Goal: Communication & Community: Ask a question

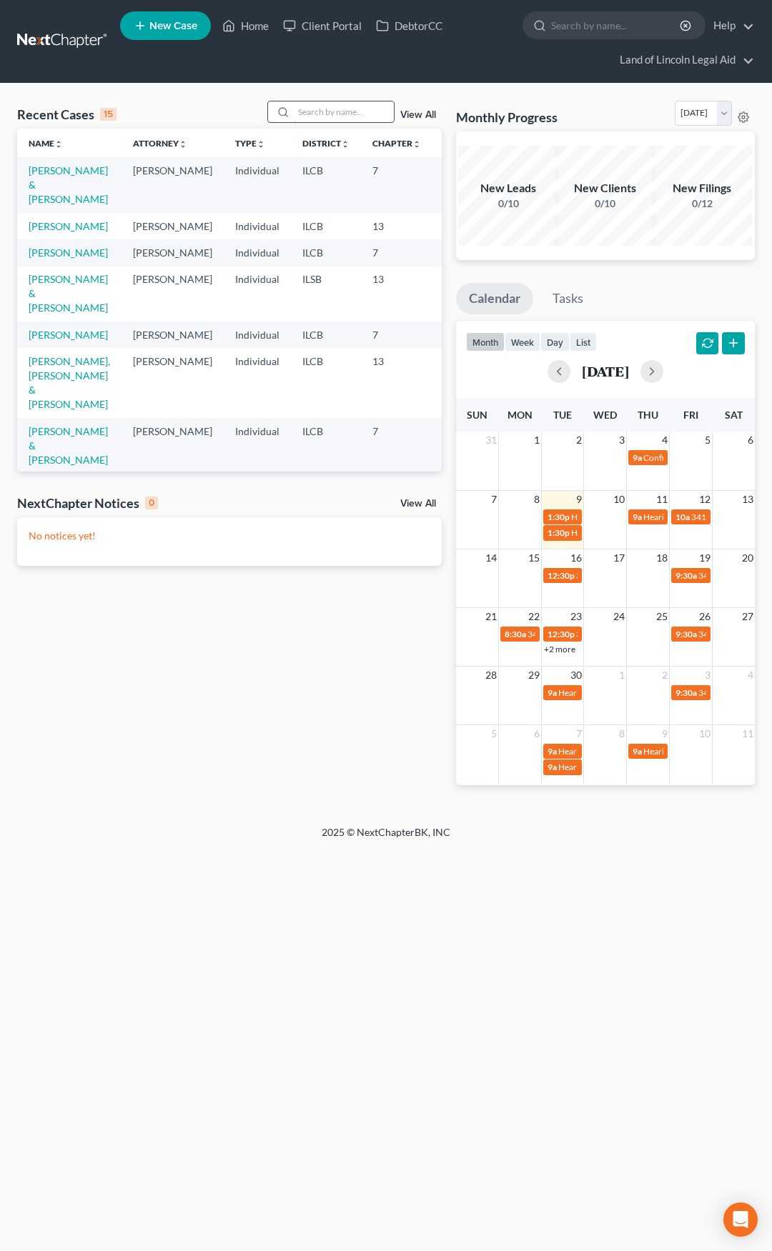
click at [306, 116] on input "search" at bounding box center [344, 111] width 100 height 21
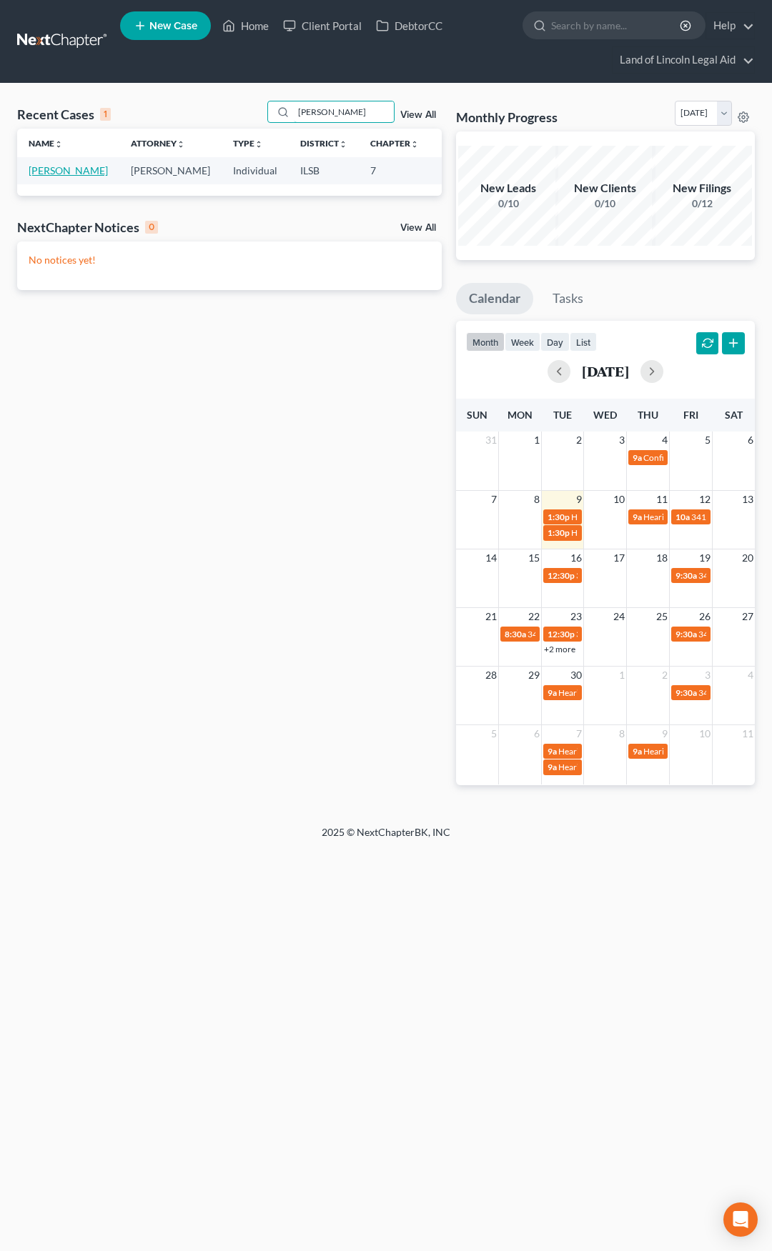
type input "[PERSON_NAME]"
click at [51, 170] on link "[PERSON_NAME]" at bounding box center [68, 170] width 79 height 12
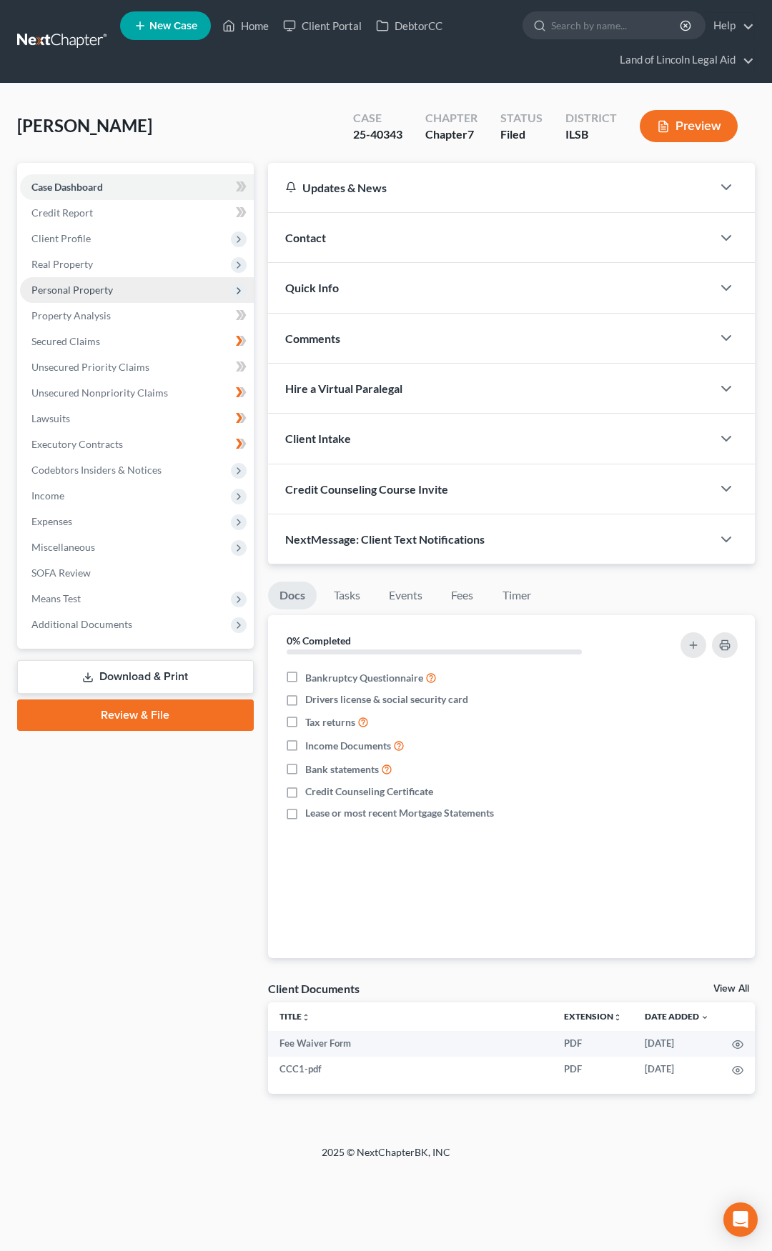
click at [144, 294] on span "Personal Property" at bounding box center [137, 290] width 234 height 26
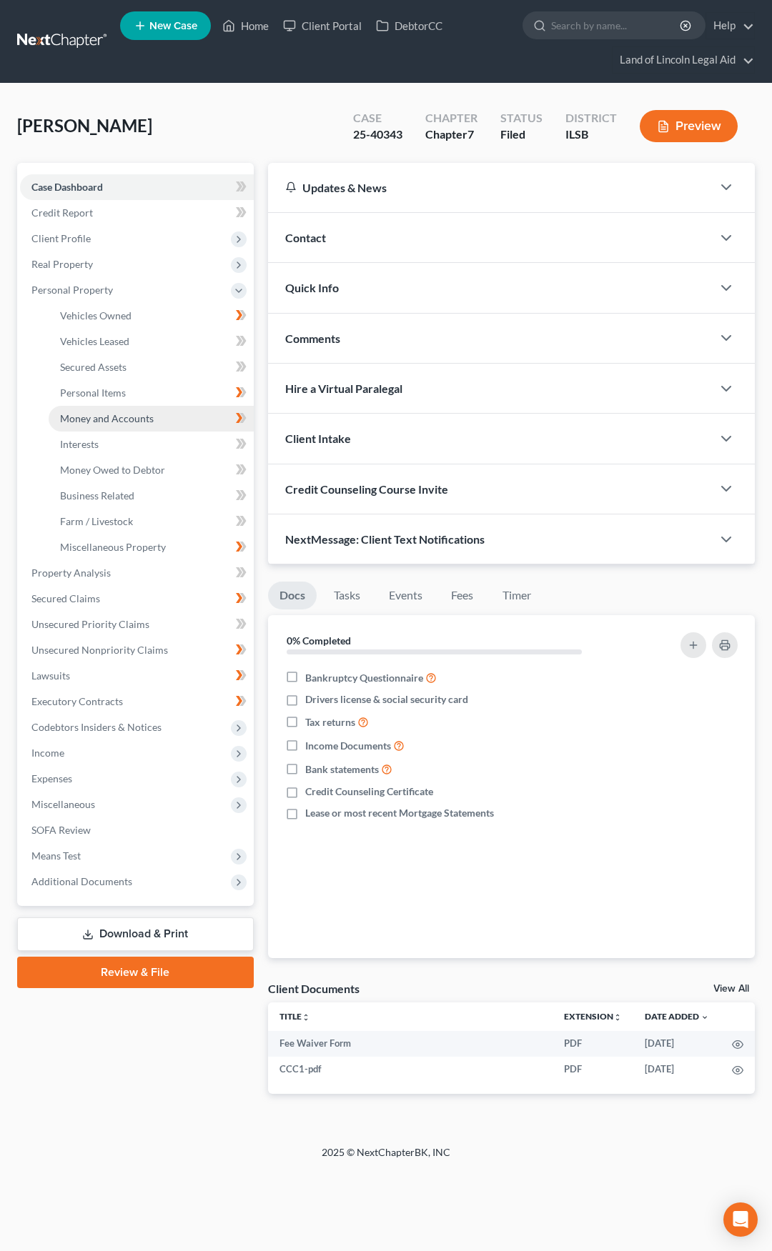
click at [149, 419] on span "Money and Accounts" at bounding box center [107, 418] width 94 height 12
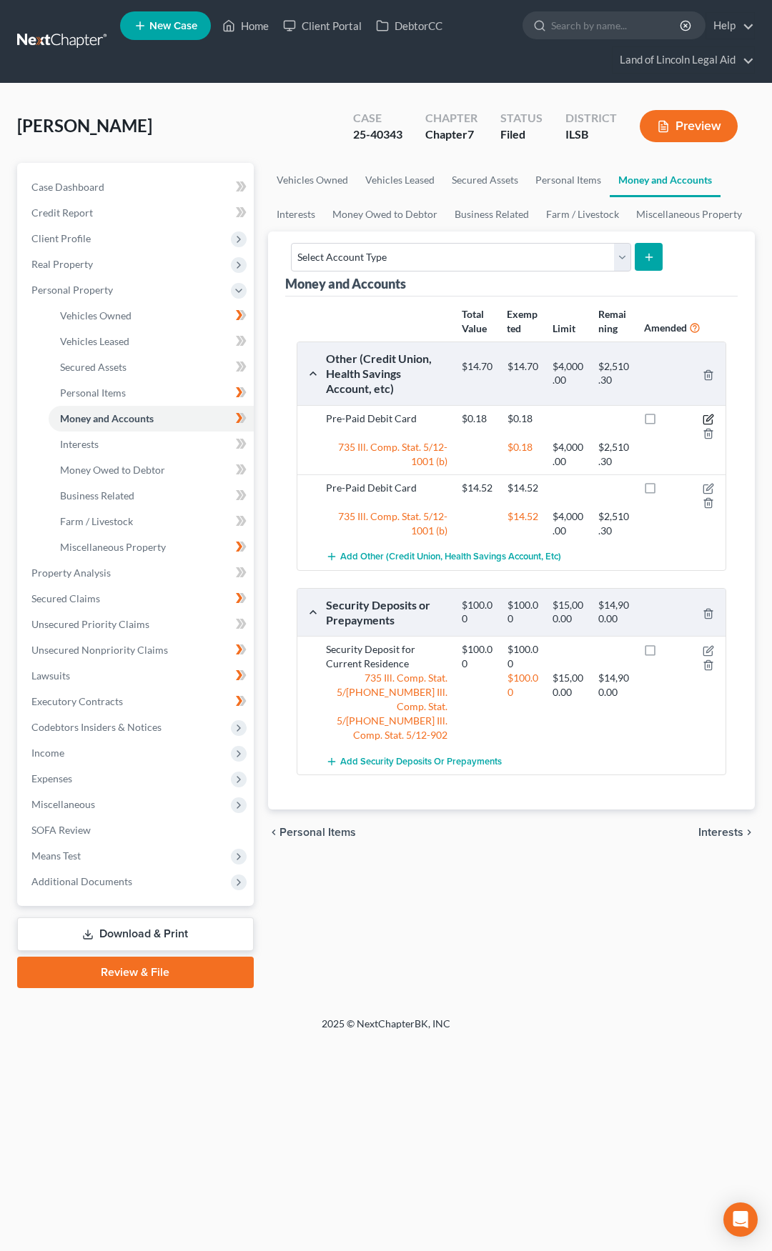
click at [710, 422] on icon "button" at bounding box center [707, 419] width 11 height 11
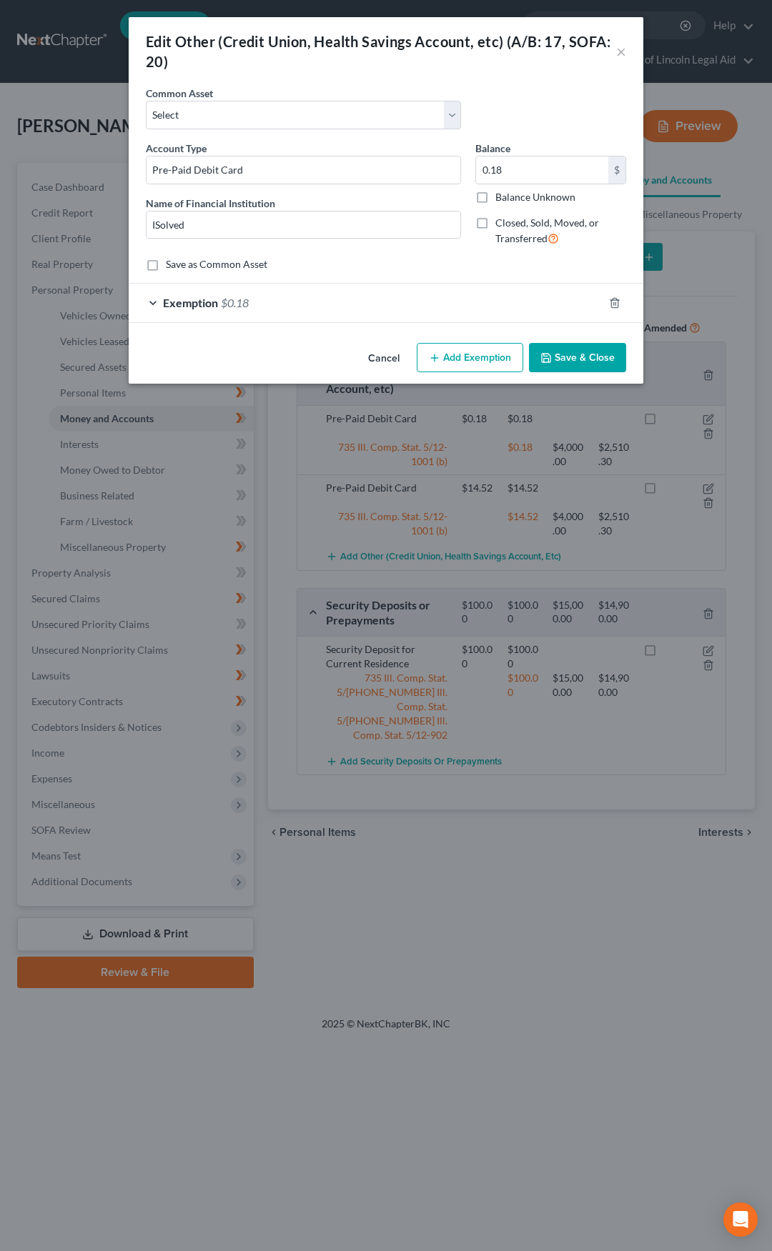
click at [391, 364] on button "Cancel" at bounding box center [384, 358] width 54 height 29
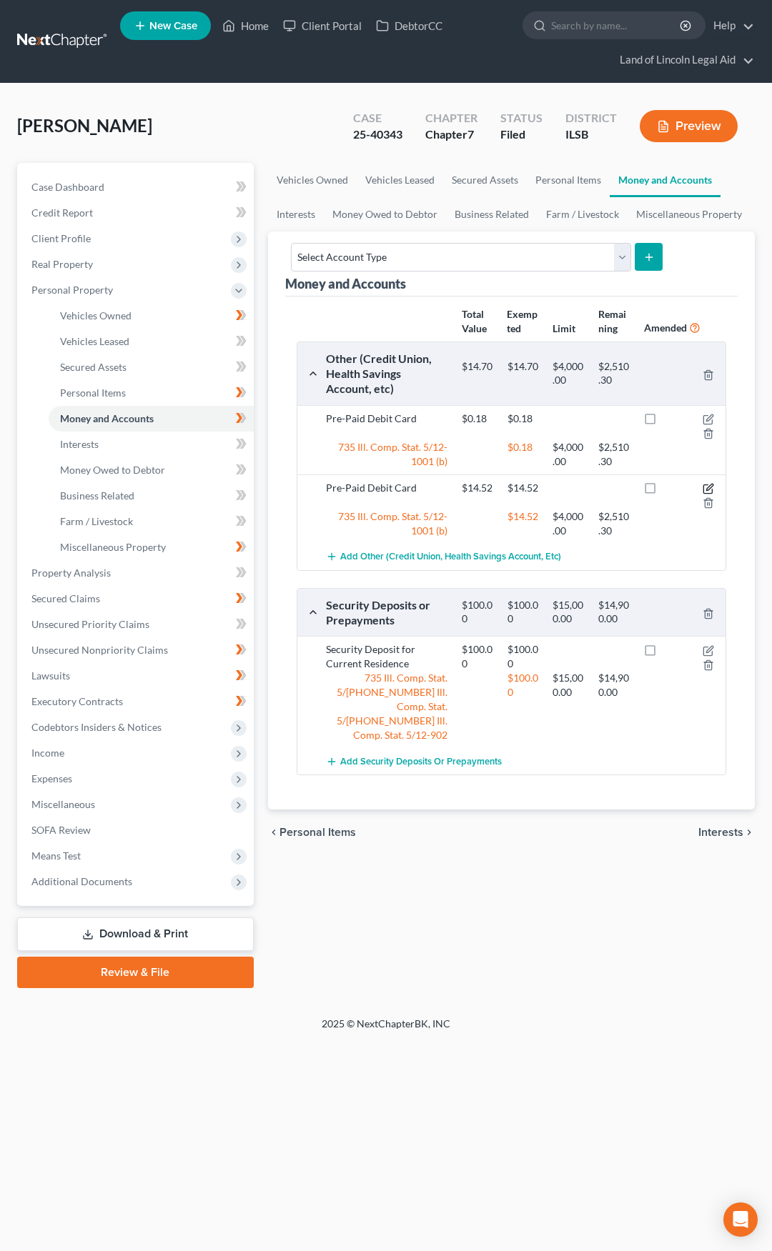
click at [710, 487] on icon "button" at bounding box center [707, 488] width 11 height 11
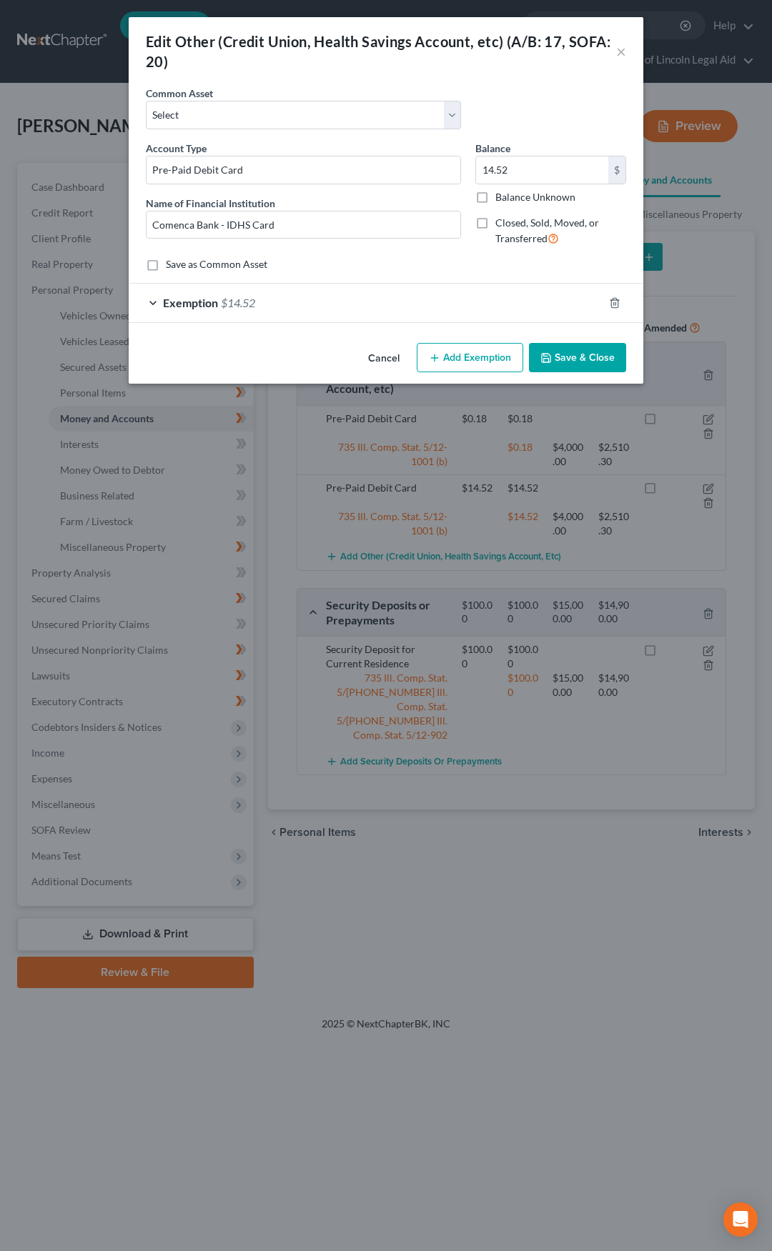
click at [388, 356] on button "Cancel" at bounding box center [384, 358] width 54 height 29
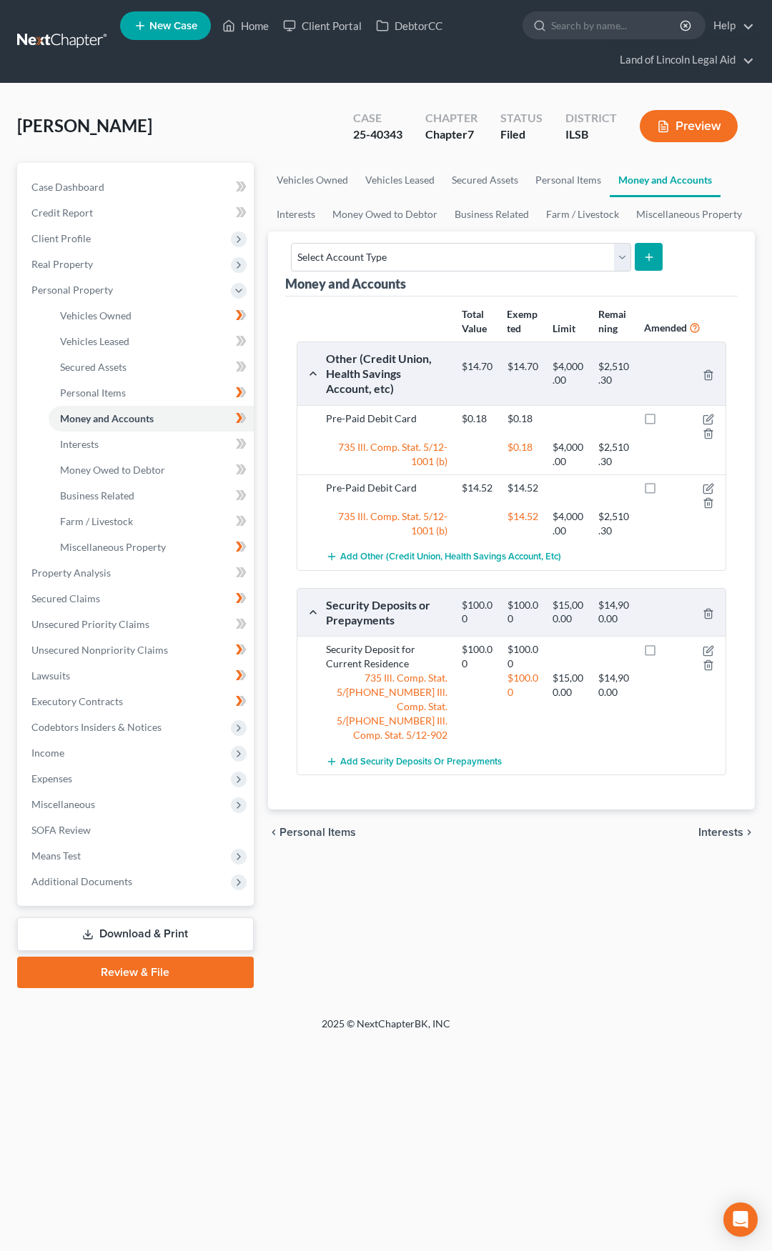
click at [30, 39] on link at bounding box center [62, 42] width 91 height 26
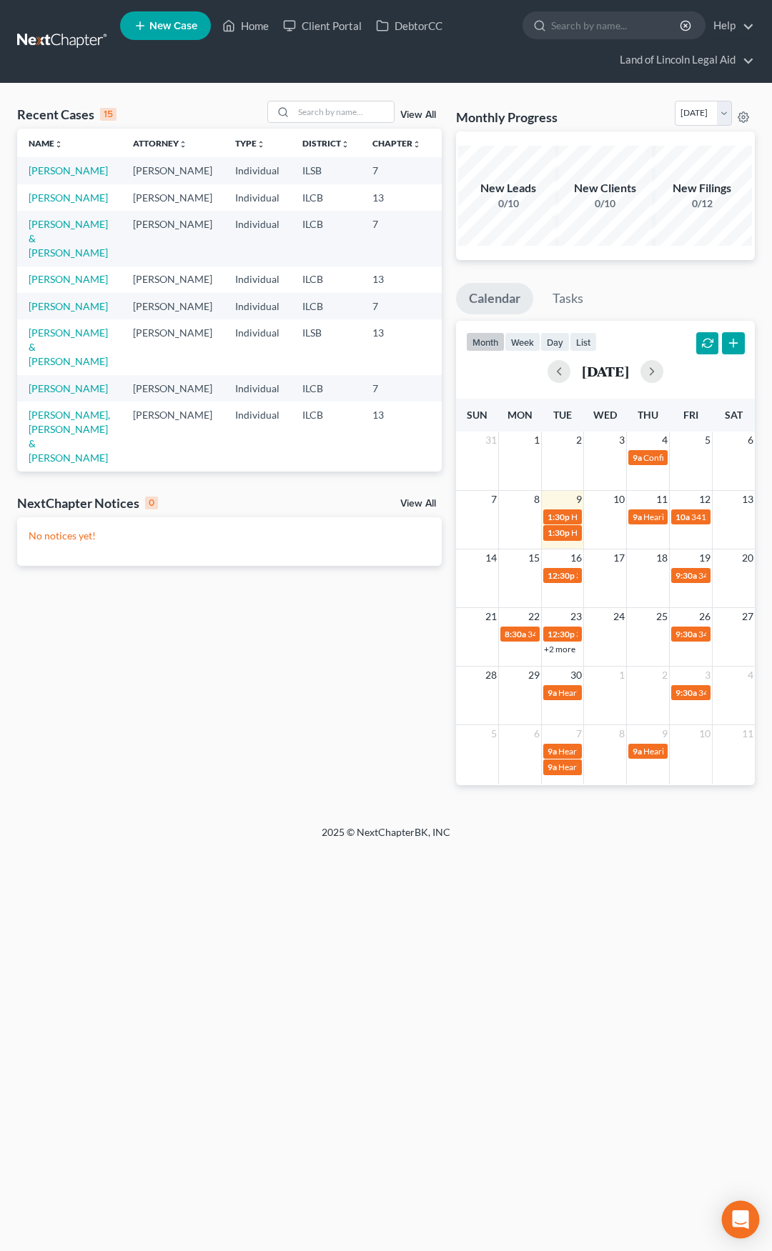
click at [743, 1213] on icon "Open Intercom Messenger" at bounding box center [740, 1219] width 16 height 19
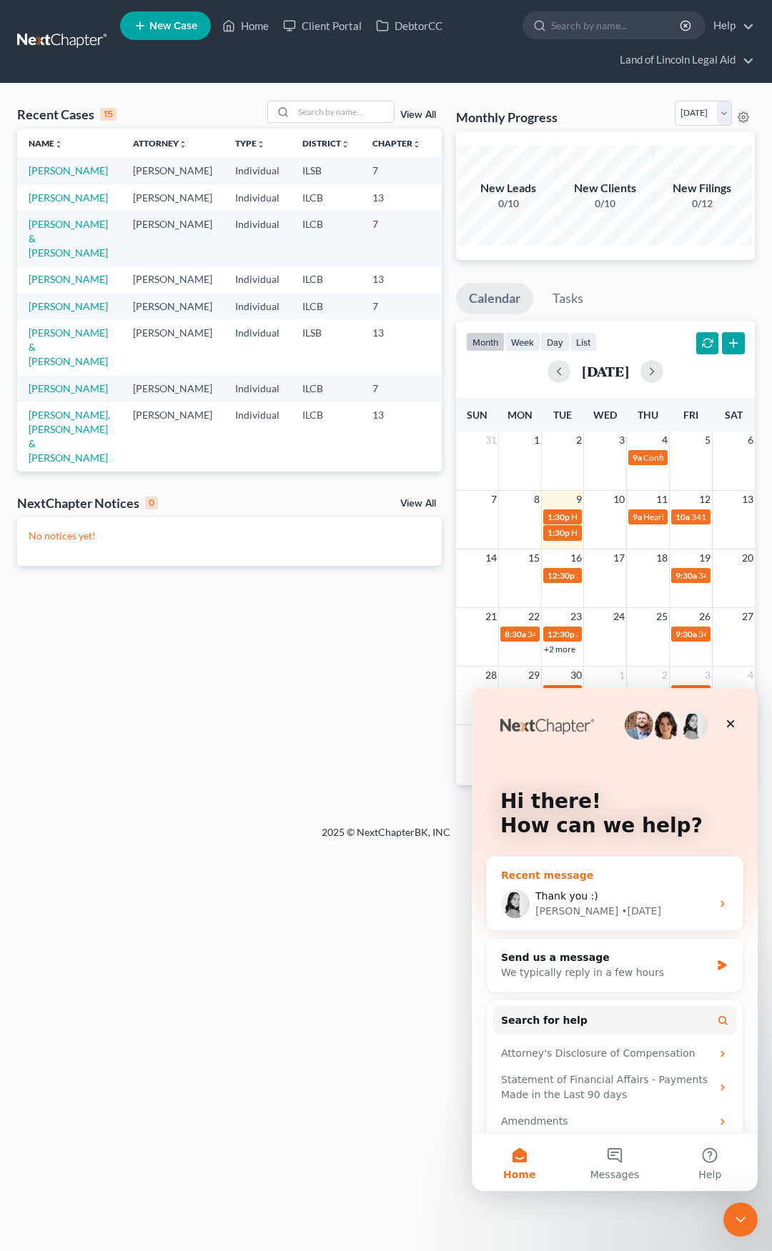
click at [635, 907] on div "Lindsey • 6d ago" at bounding box center [623, 911] width 176 height 15
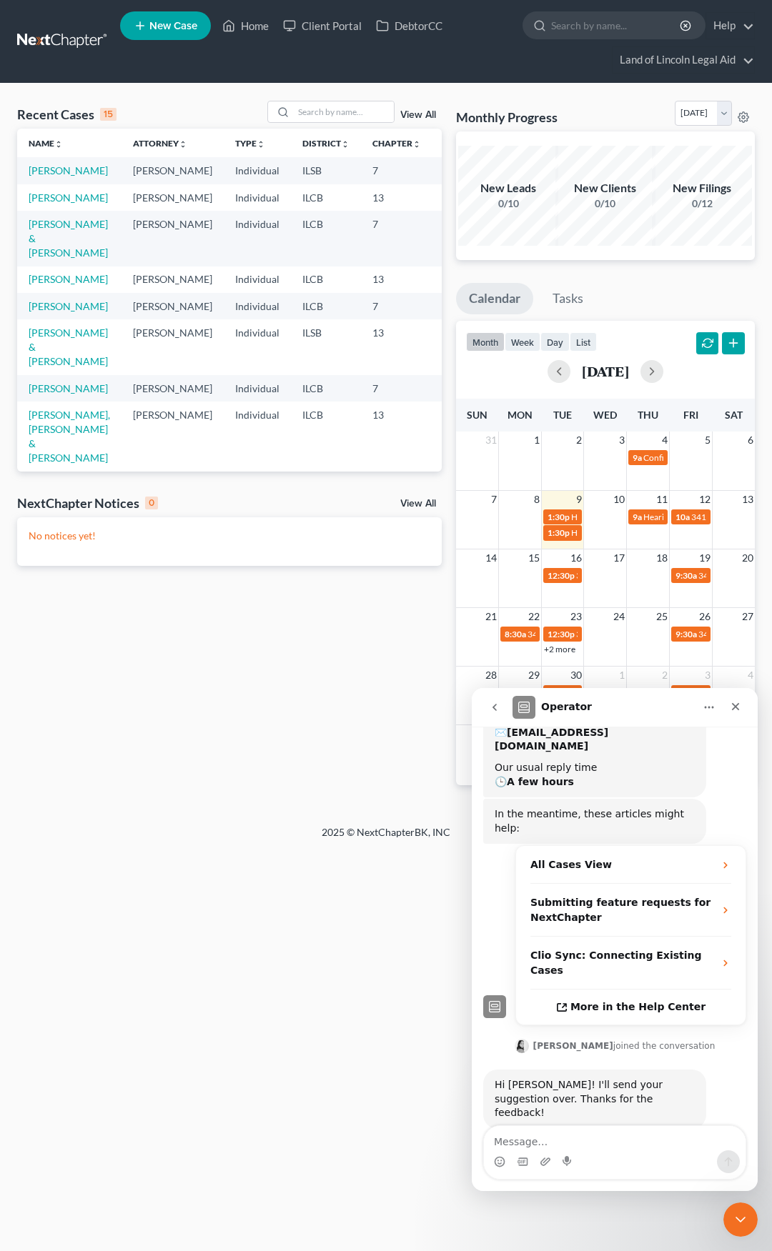
scroll to position [228, 0]
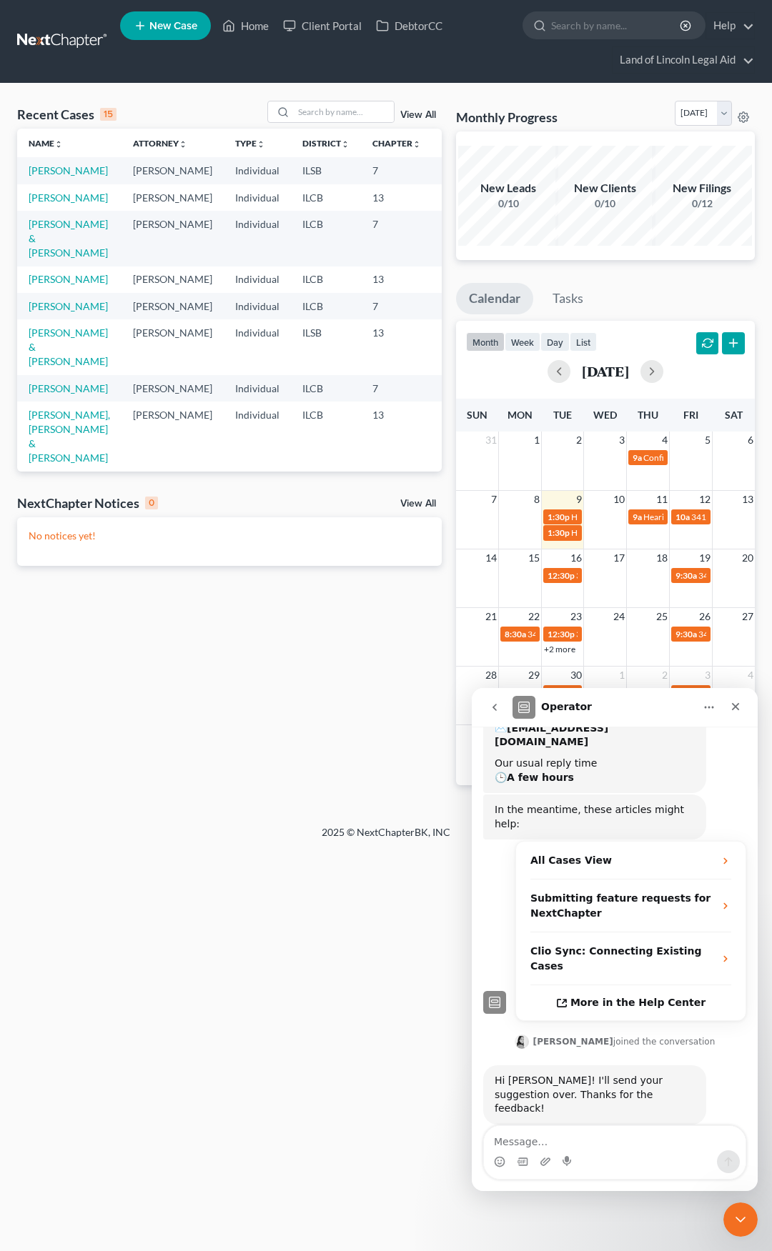
click at [499, 710] on icon "go back" at bounding box center [494, 707] width 11 height 11
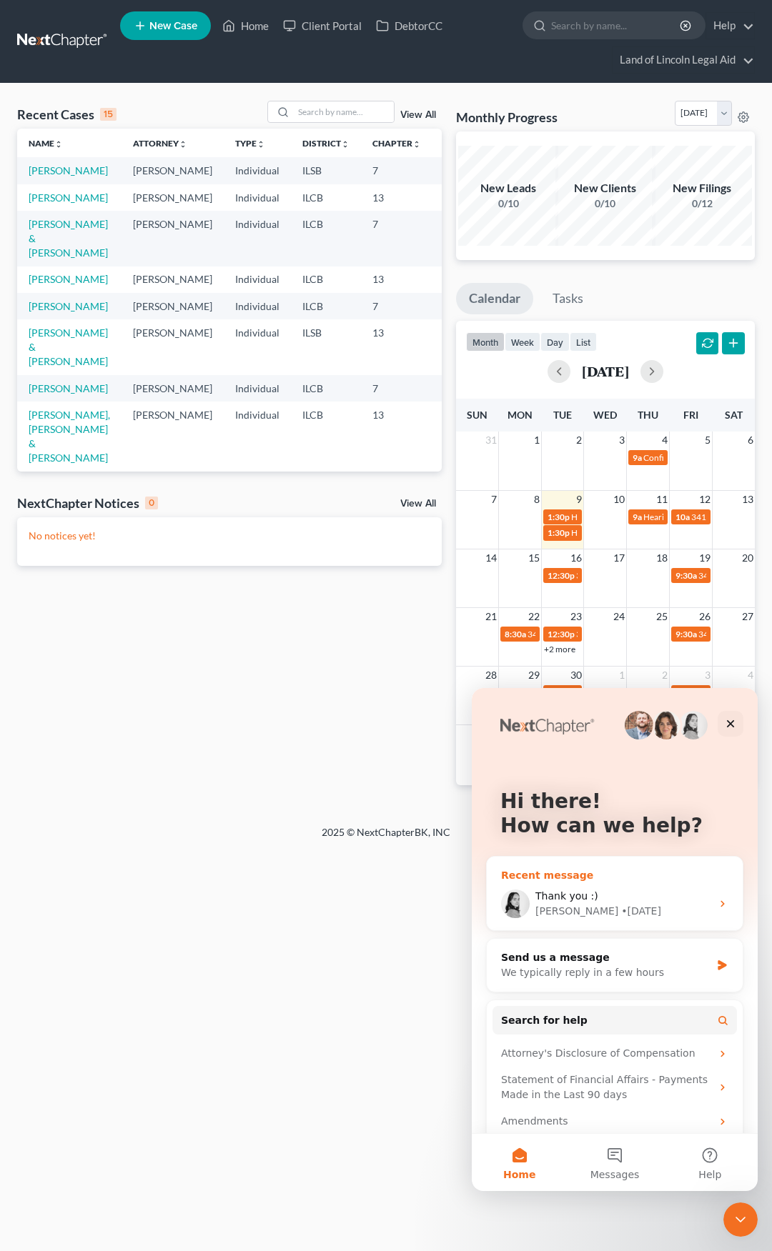
scroll to position [41, 0]
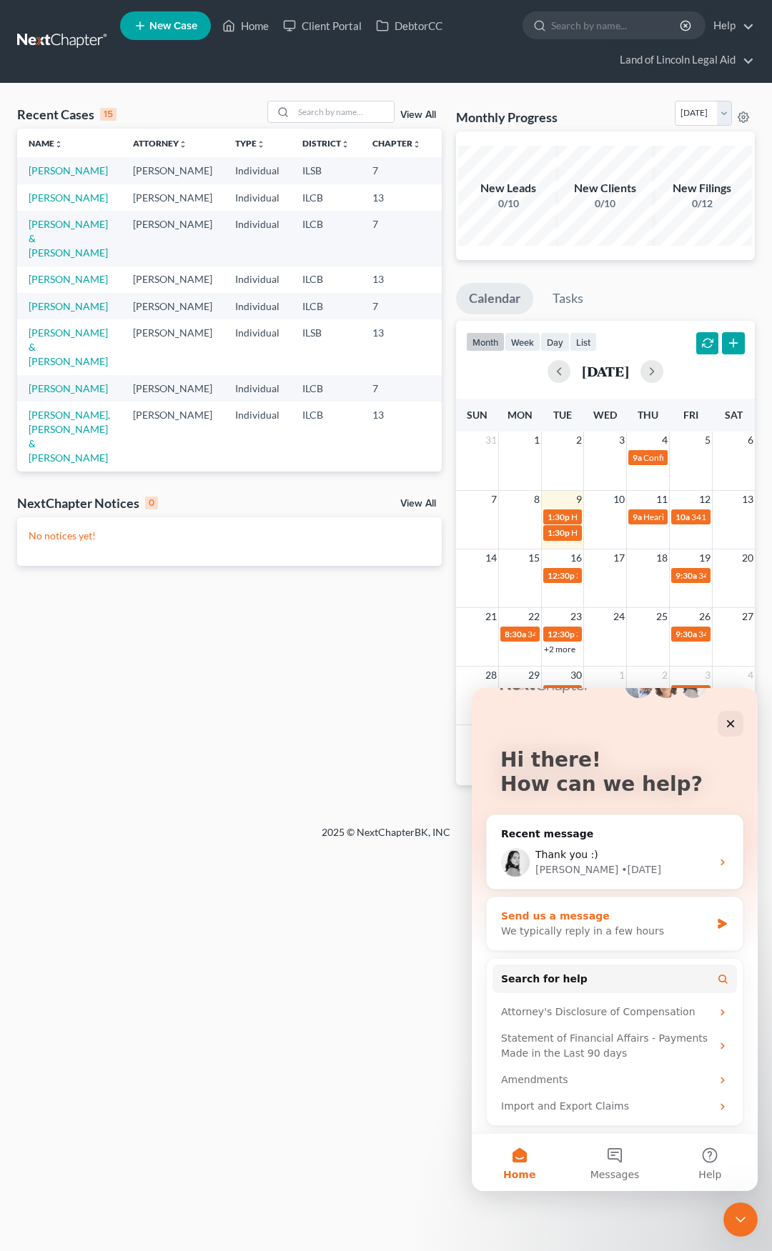
click at [647, 927] on div "We typically reply in a few hours" at bounding box center [605, 931] width 209 height 15
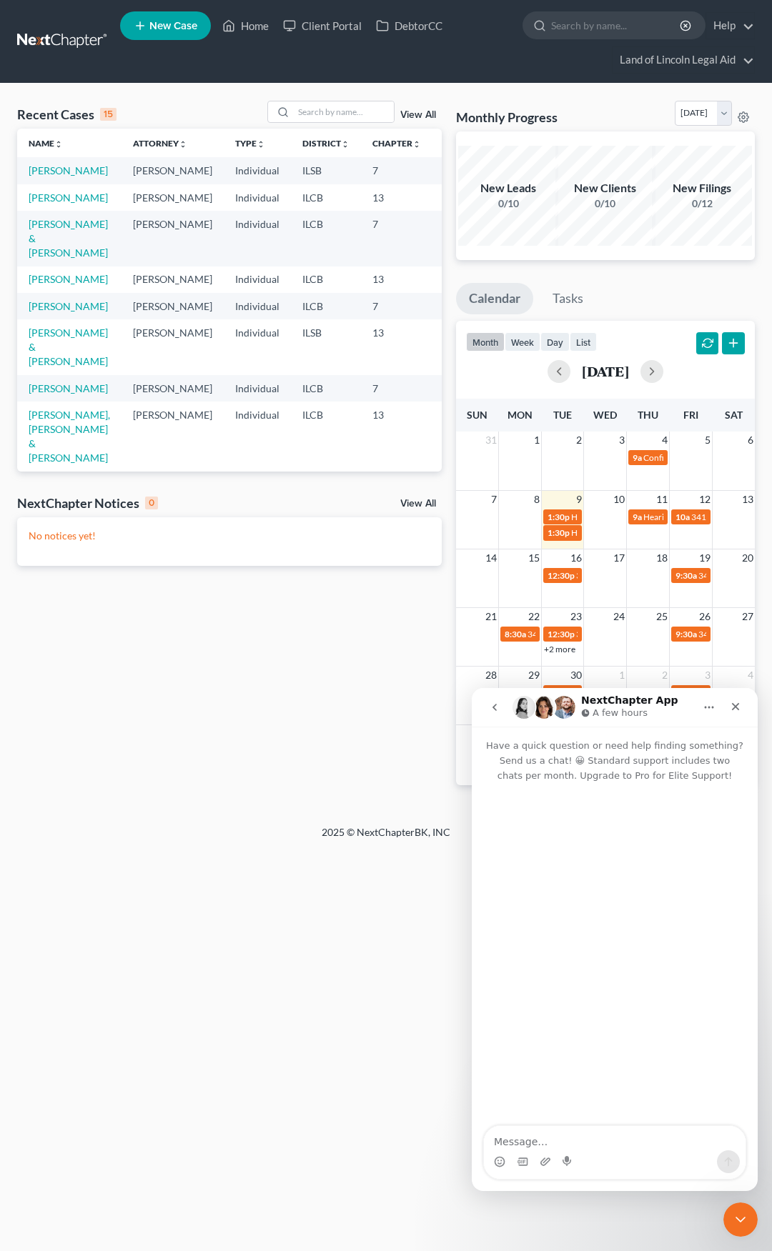
scroll to position [0, 0]
click at [489, 713] on button "go back" at bounding box center [494, 707] width 27 height 27
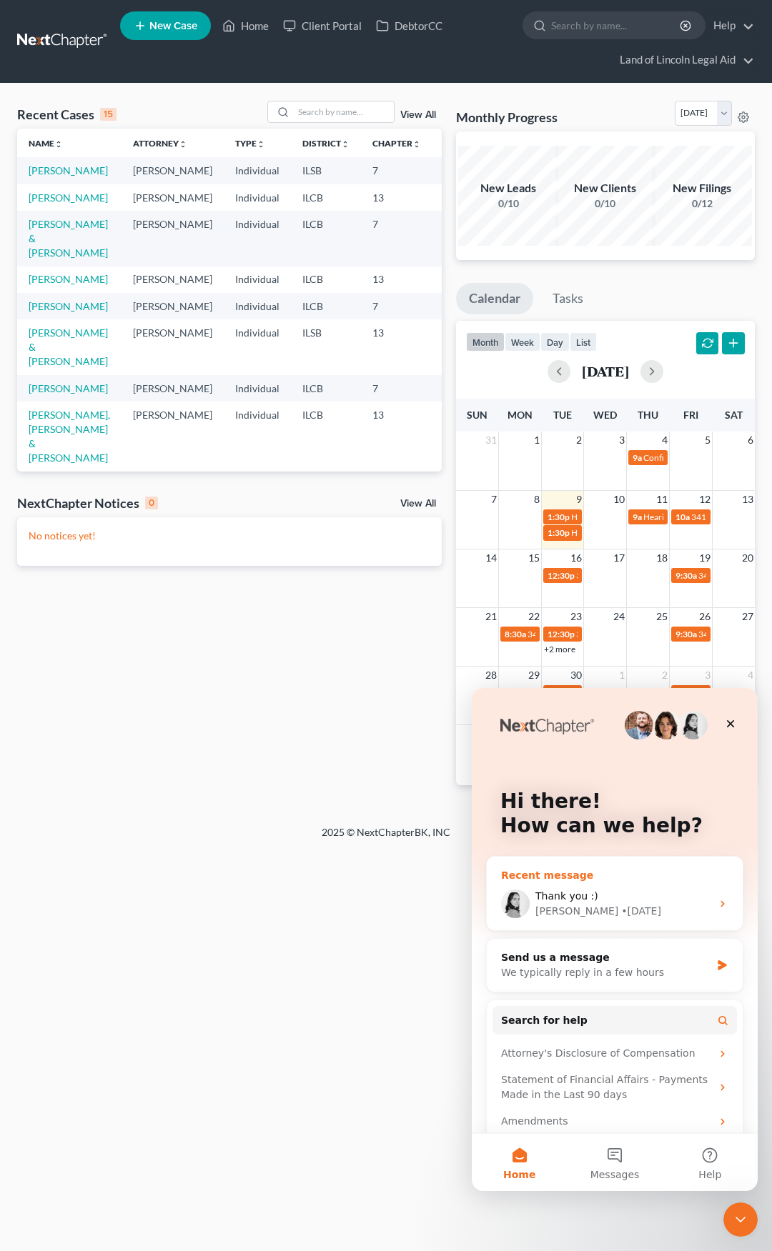
click at [557, 876] on div "Recent message" at bounding box center [614, 875] width 227 height 15
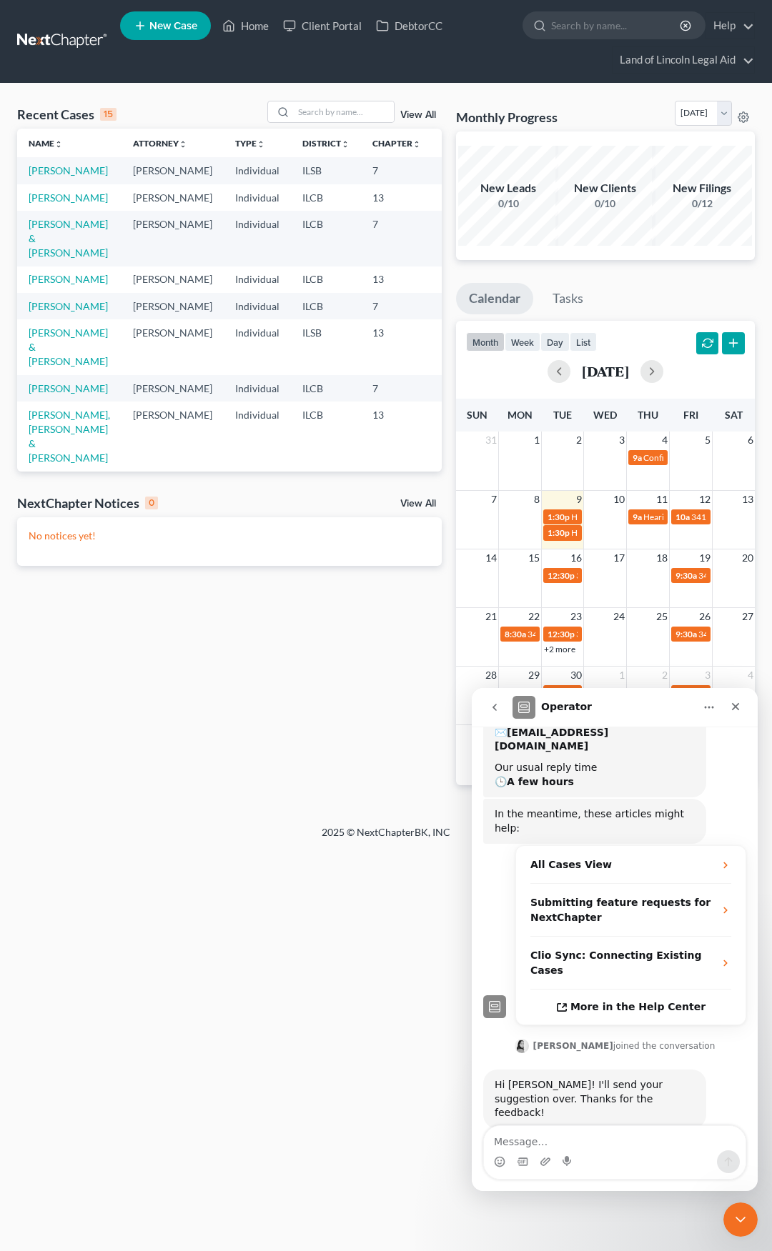
scroll to position [228, 0]
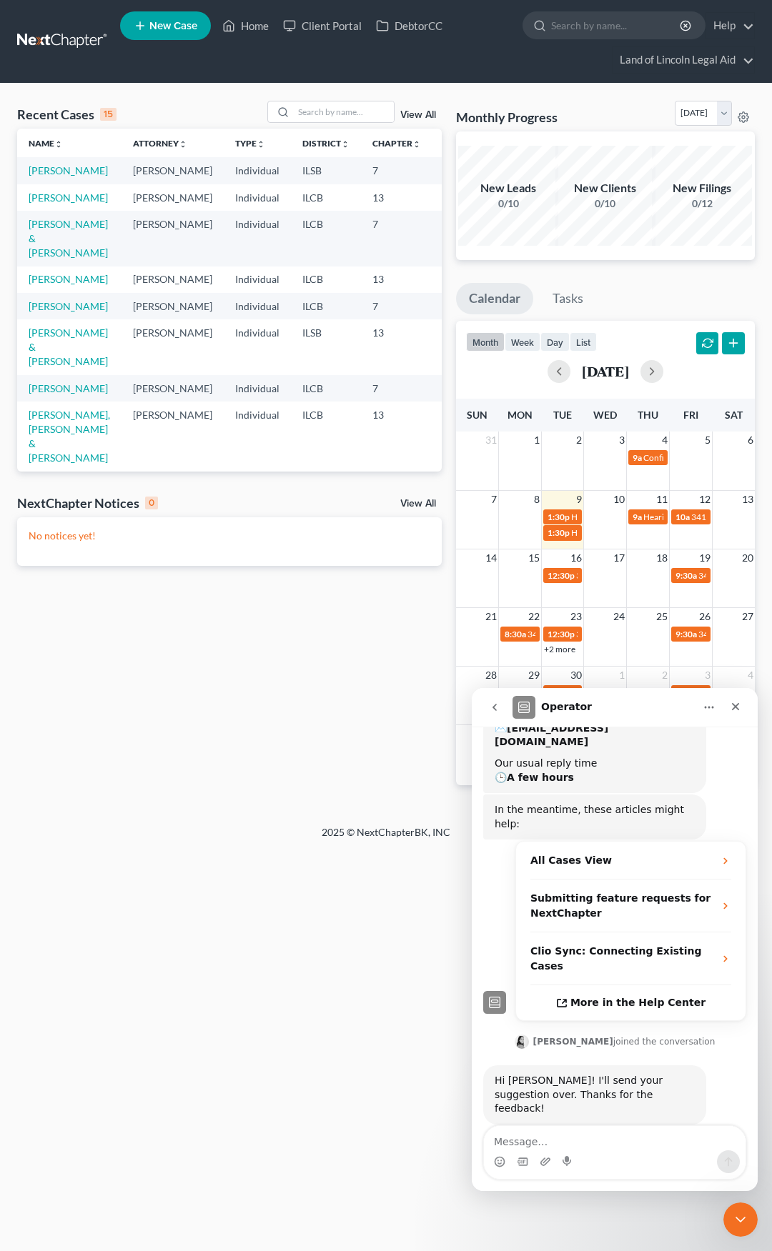
click at [499, 708] on icon "go back" at bounding box center [494, 707] width 11 height 11
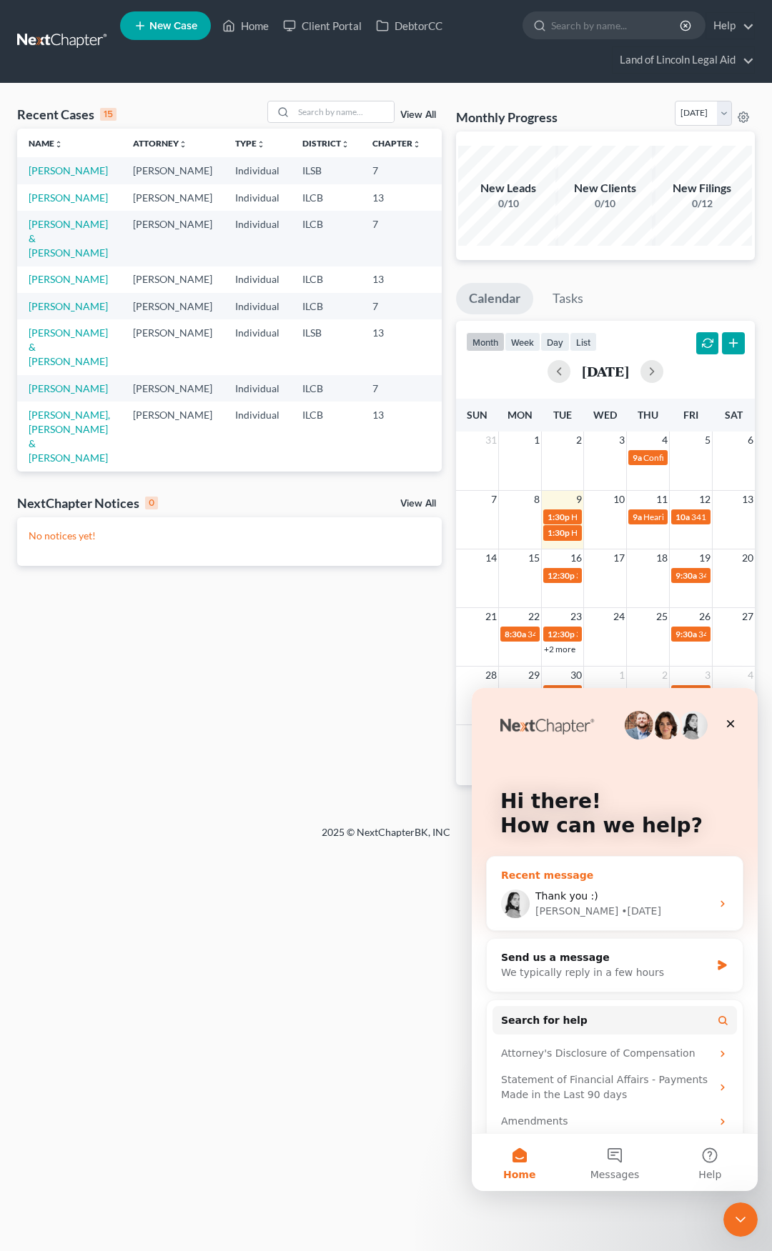
scroll to position [41, 0]
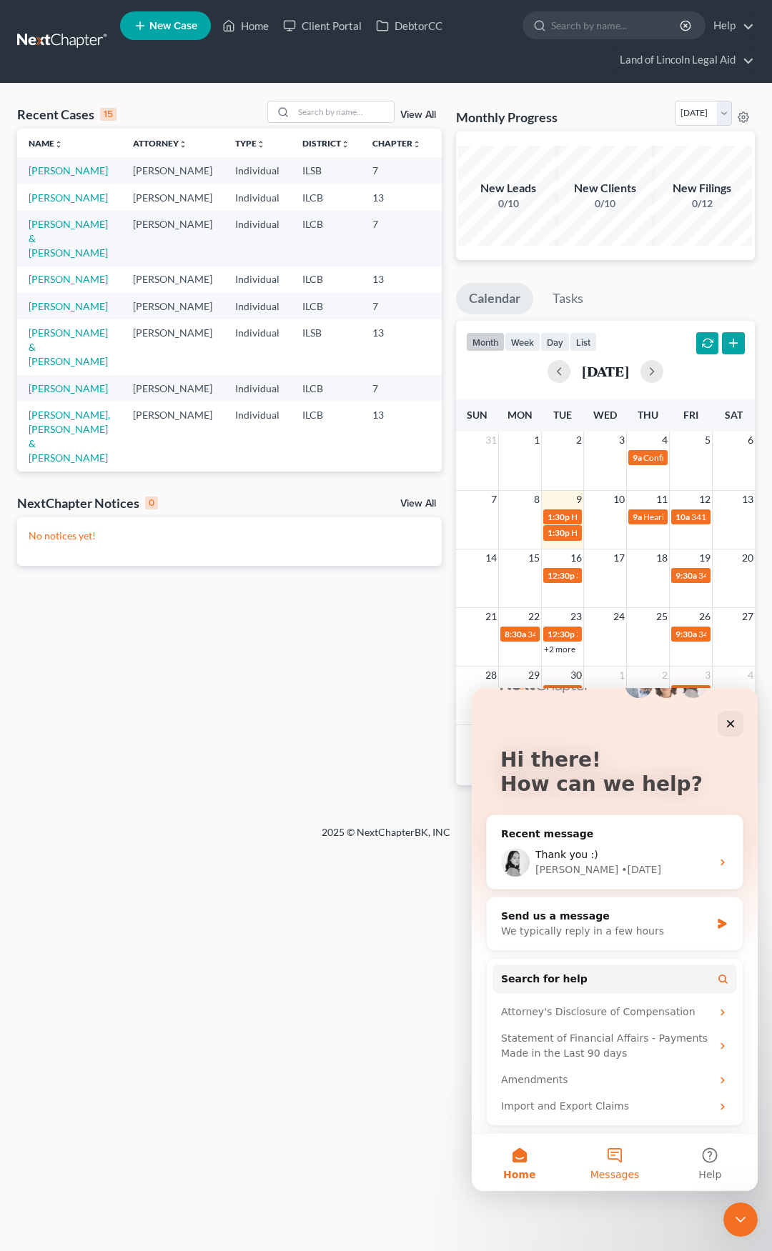
click at [617, 1164] on button "Messages" at bounding box center [614, 1162] width 95 height 57
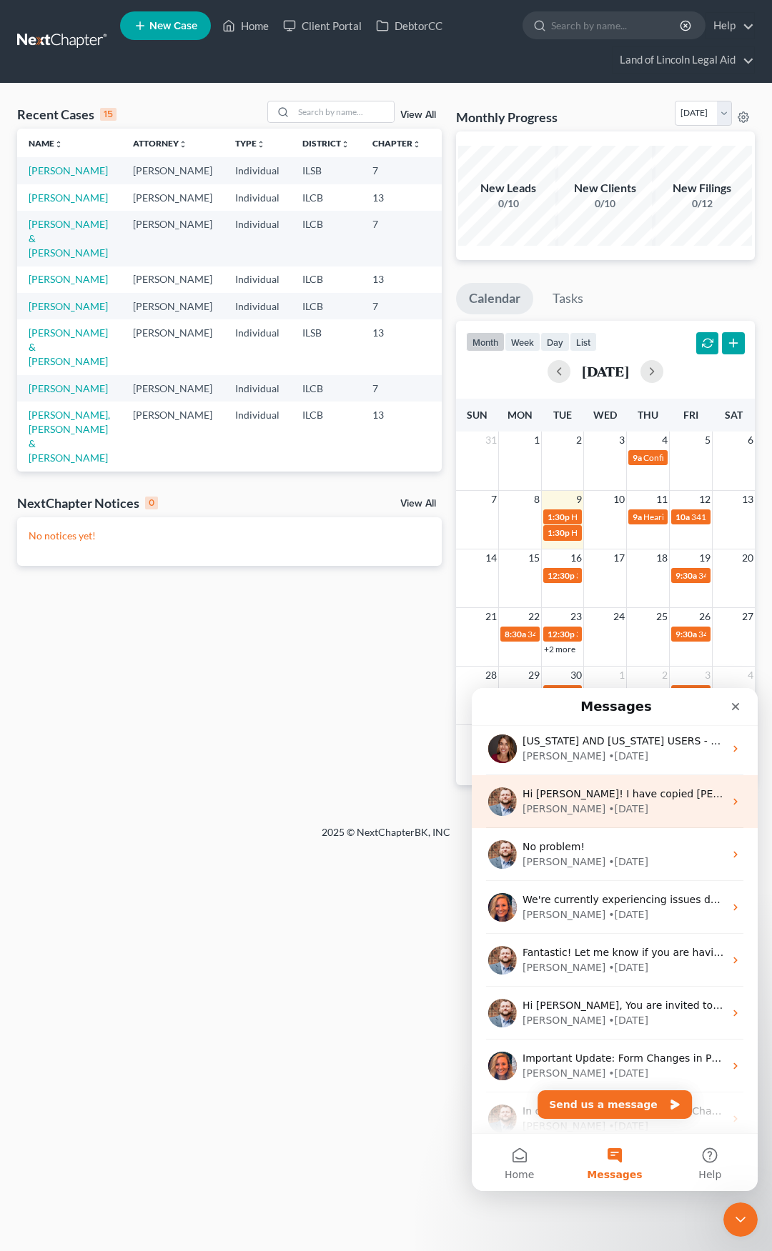
scroll to position [322, 0]
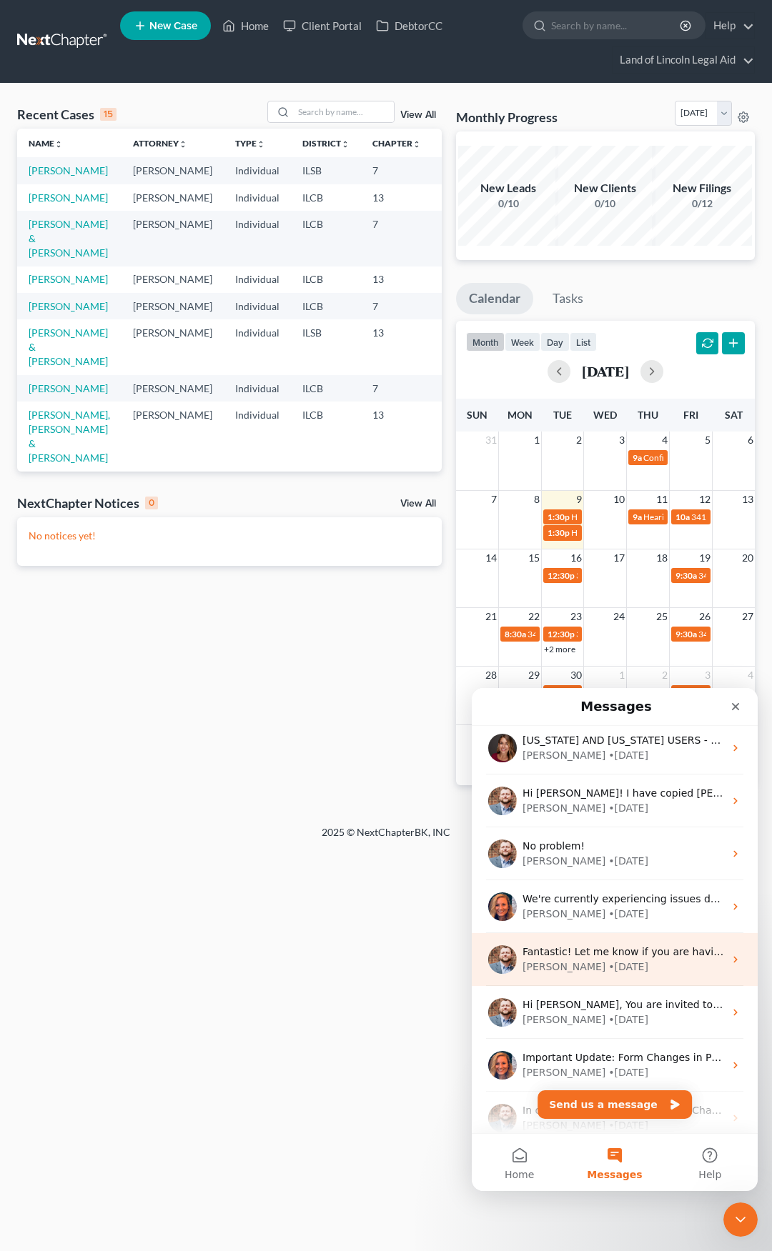
click at [630, 958] on span "Fantastic! Let me know if you are having any additional issues and I will be ab…" at bounding box center [746, 951] width 449 height 11
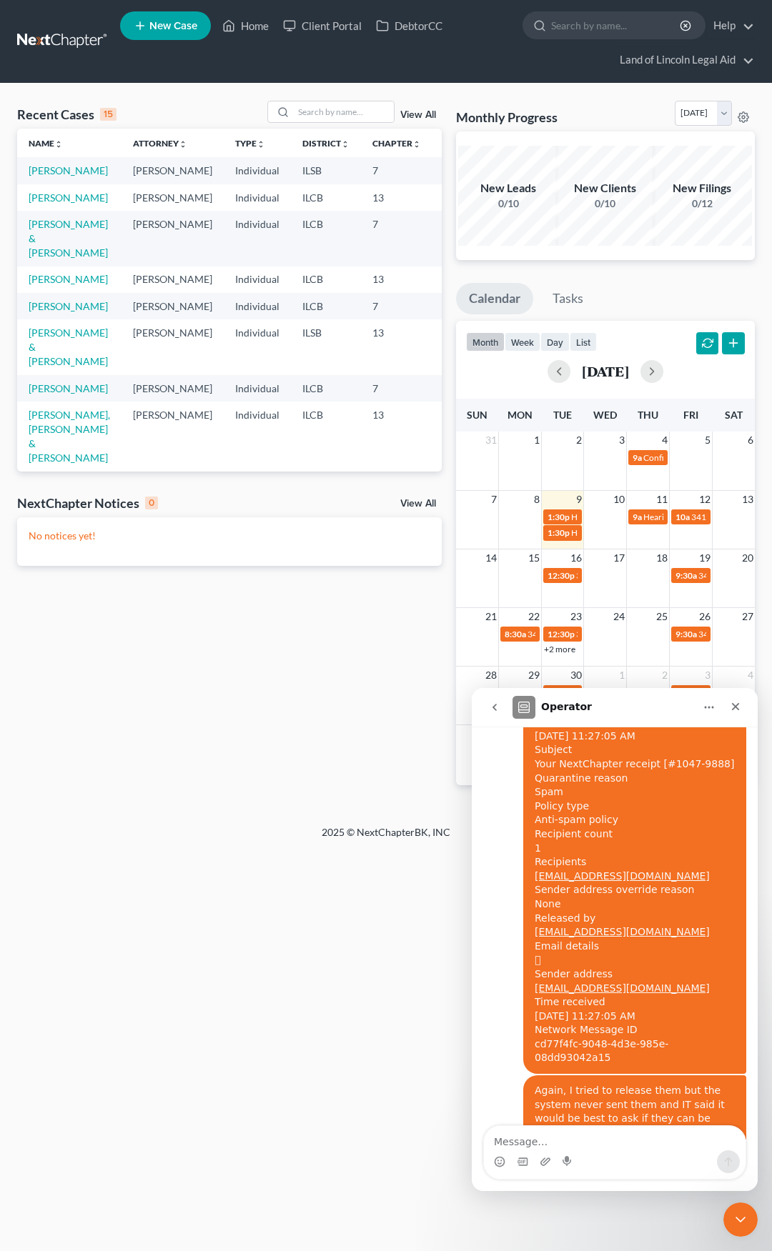
scroll to position [1268, 0]
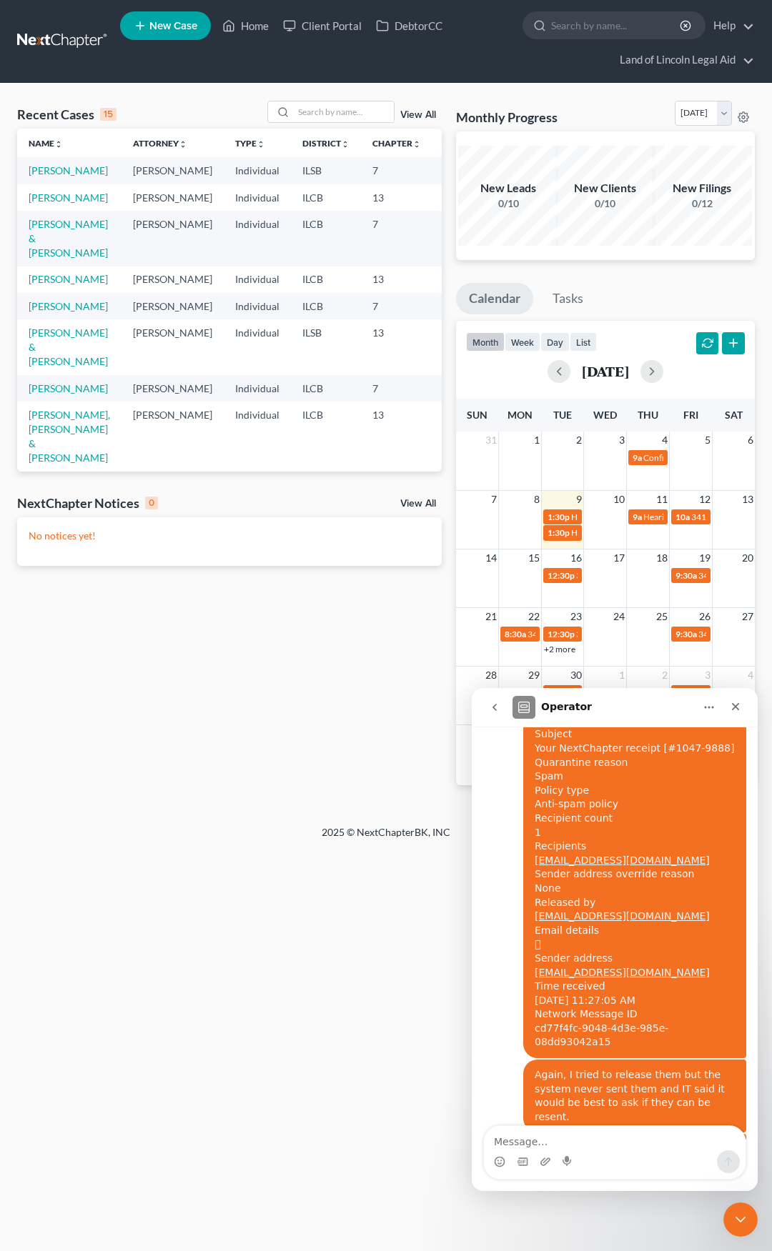
click at [499, 712] on icon "go back" at bounding box center [494, 707] width 11 height 11
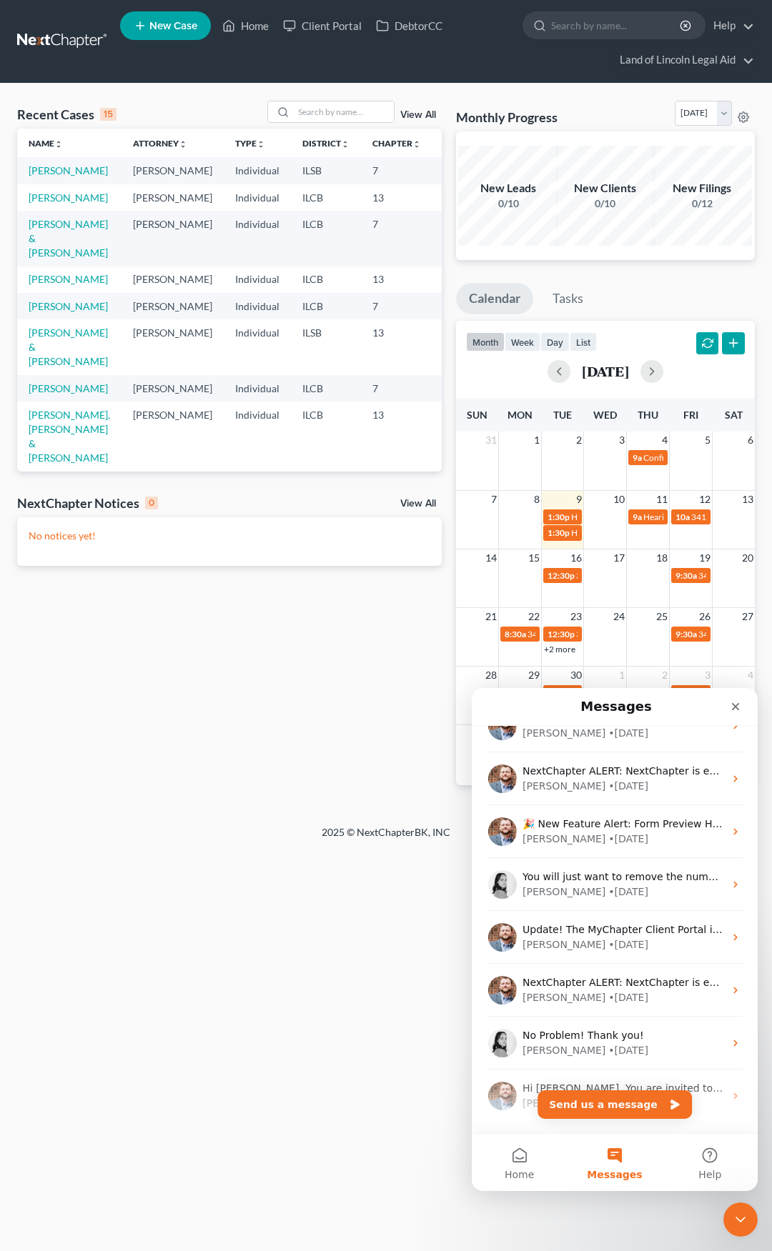
scroll to position [1215, 0]
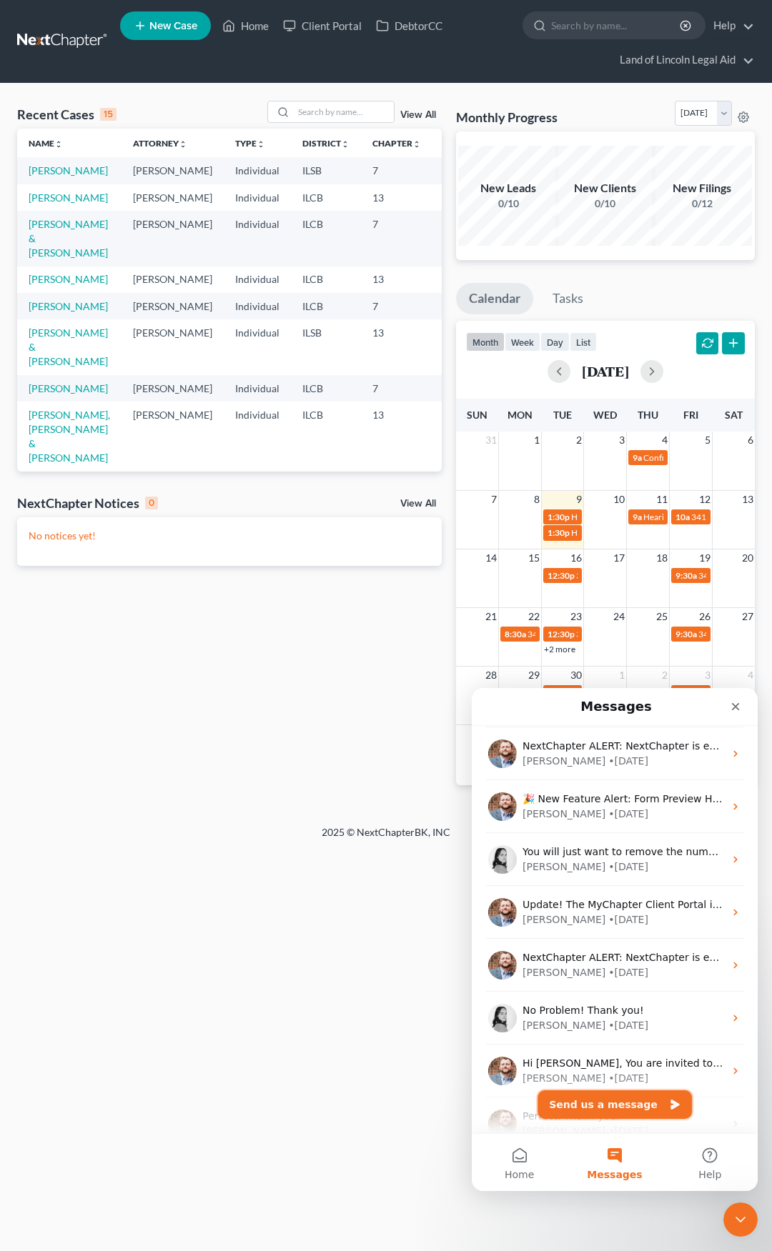
click at [607, 1107] on button "Send us a message" at bounding box center [614, 1104] width 154 height 29
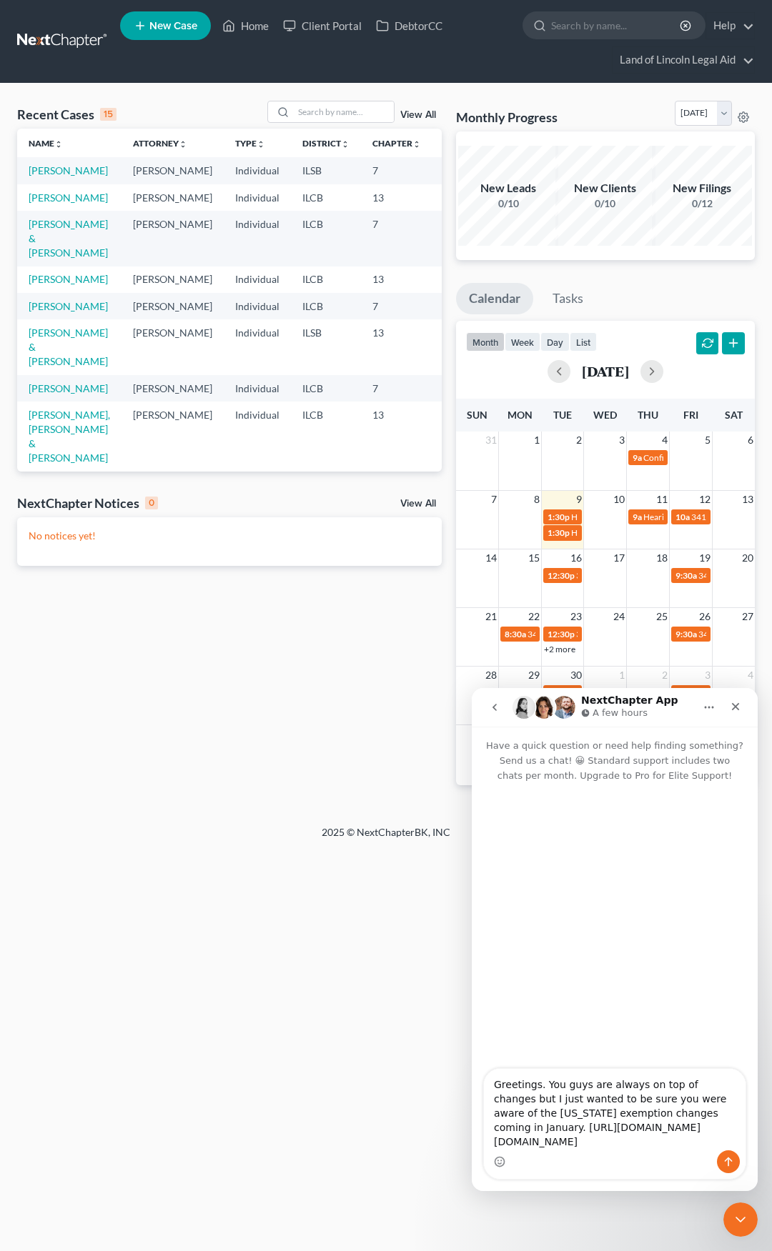
type textarea "Greetings. You guys are always on top of changes but I just wanted to be sure y…"
click at [727, 1159] on icon "Send a message…" at bounding box center [729, 1162] width 8 height 9
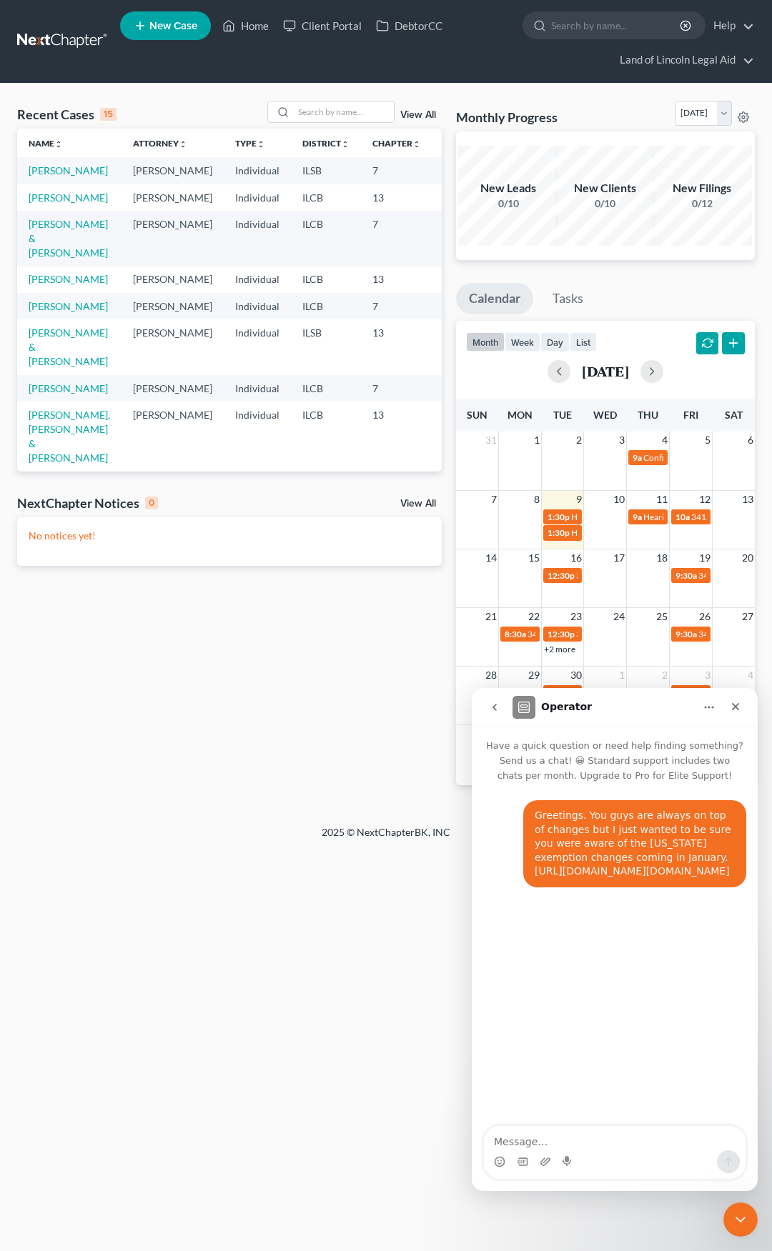
click at [577, 873] on link "https://nacba.org/news/news.asp?id=701917" at bounding box center [631, 870] width 195 height 11
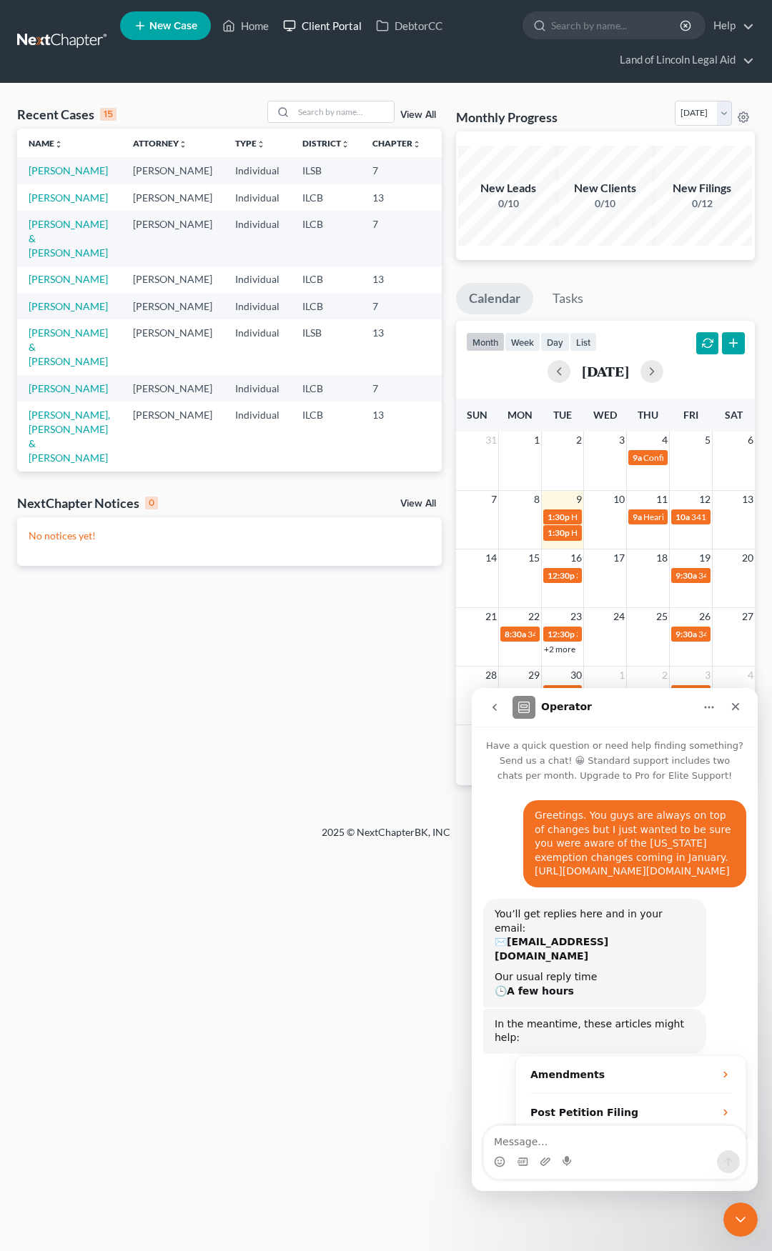
scroll to position [53, 0]
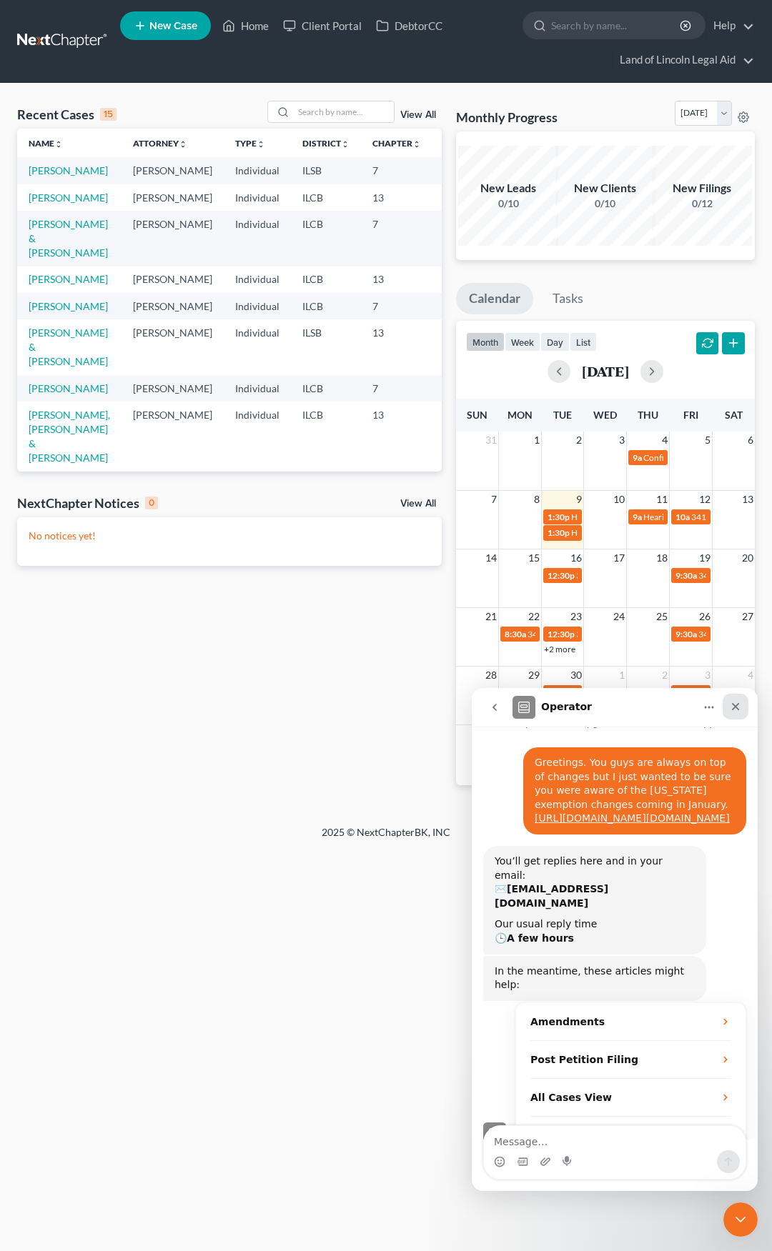
click at [736, 704] on icon "Close" at bounding box center [735, 706] width 11 height 11
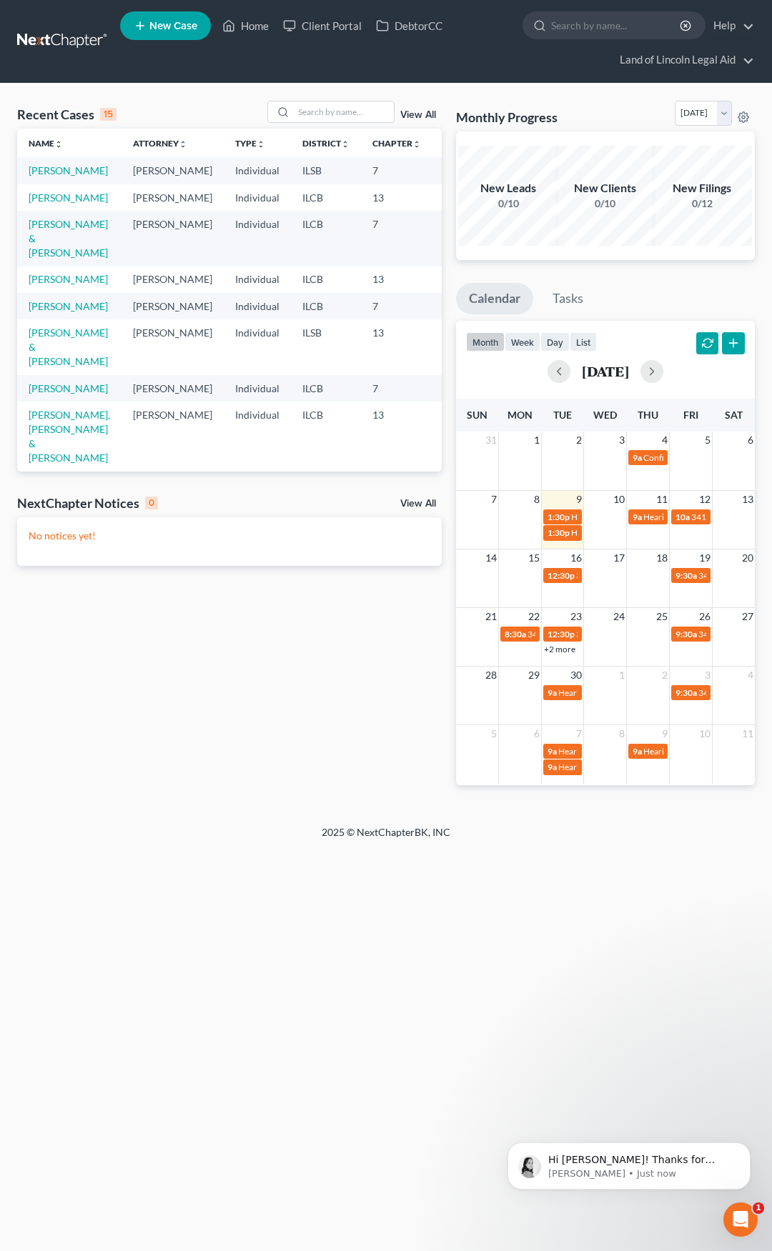
scroll to position [0, 0]
click at [574, 1171] on p "Lindsey • 4m ago" at bounding box center [640, 1174] width 184 height 13
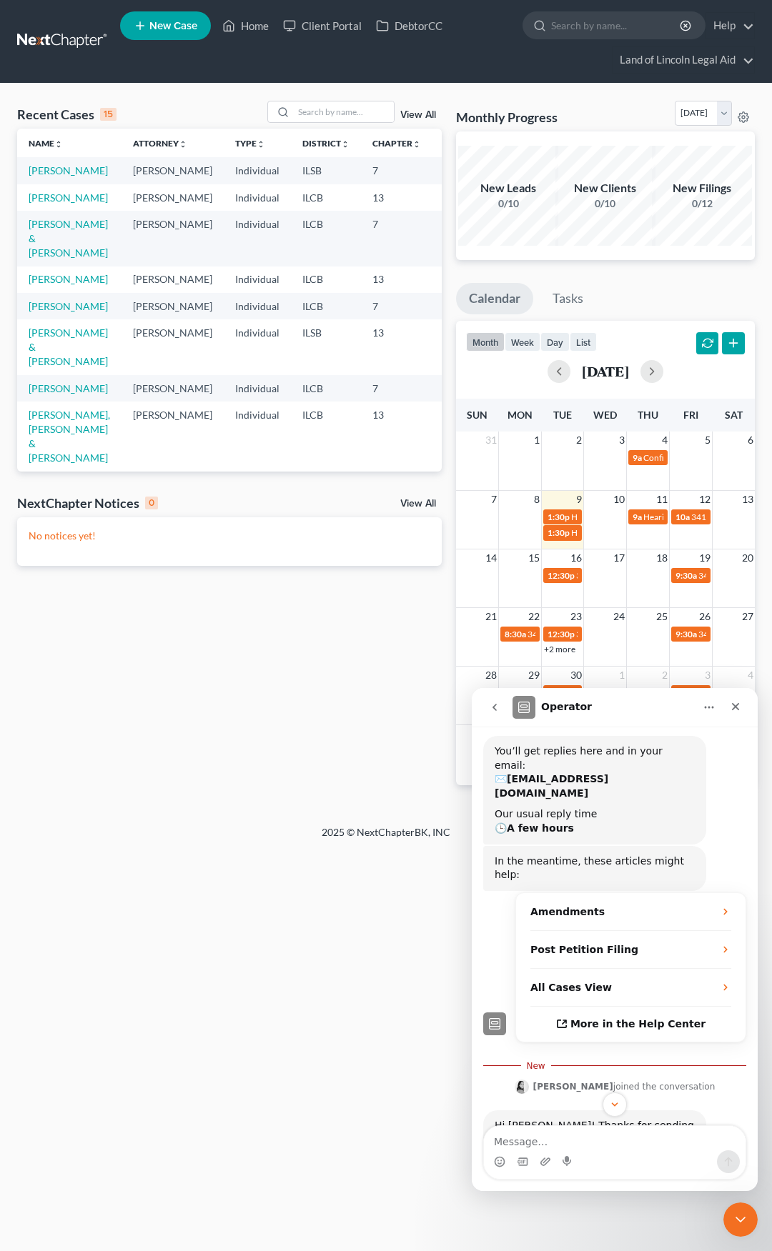
scroll to position [208, 0]
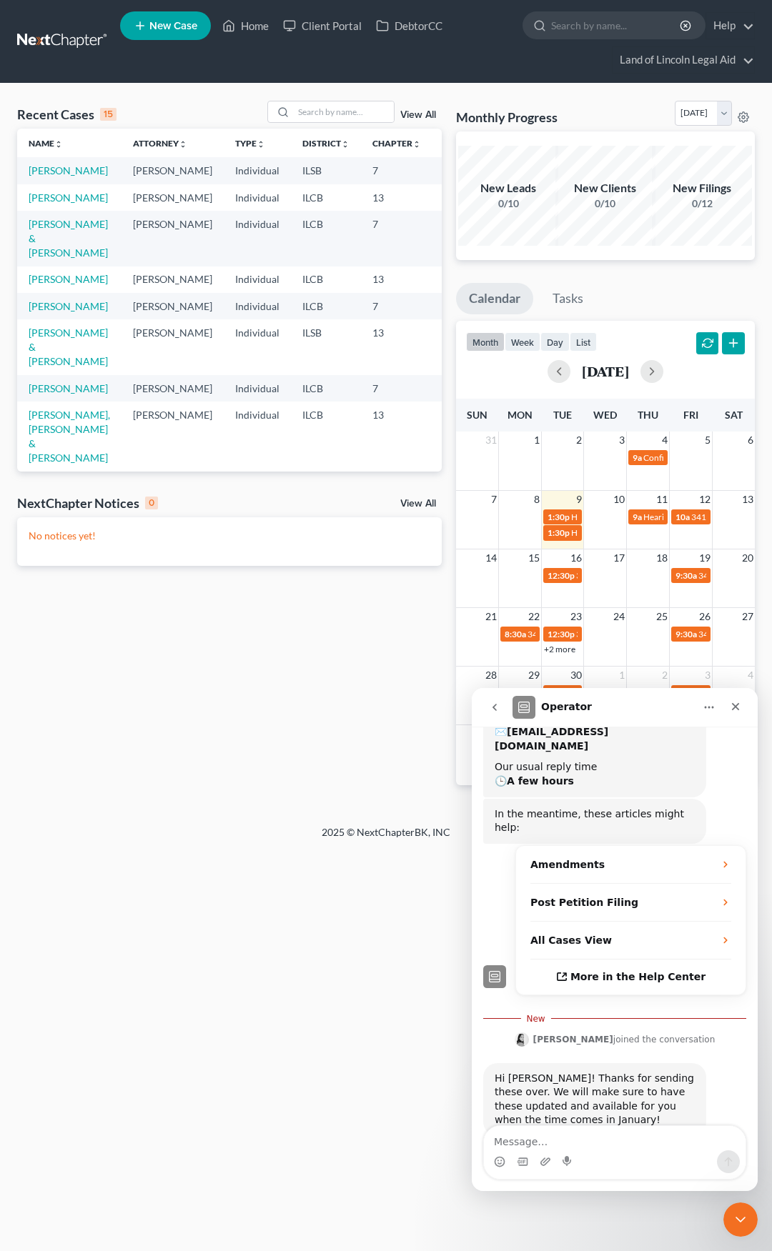
click at [613, 1072] on div "Hi Elizabeth! Thanks for sending these over. We will make sure to have these up…" at bounding box center [594, 1100] width 200 height 56
click at [500, 1161] on icon "Emoji picker" at bounding box center [499, 1161] width 11 height 11
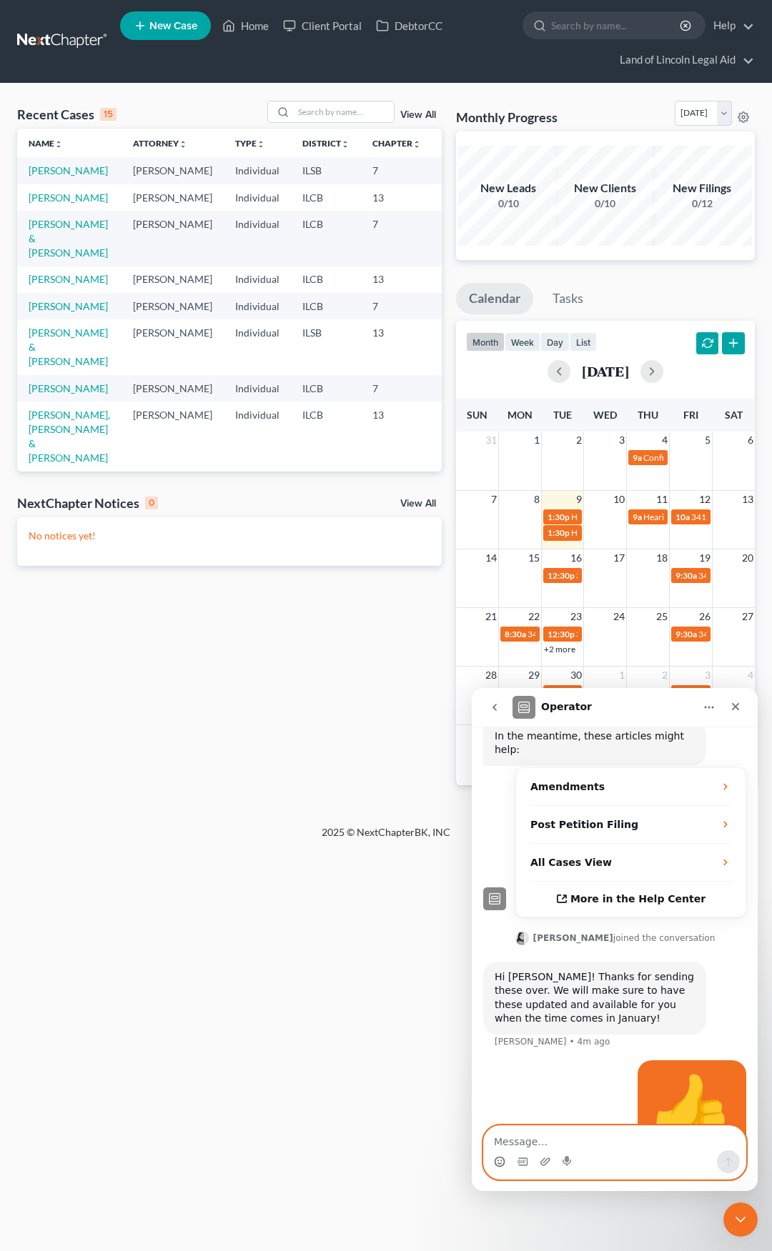
scroll to position [290, 0]
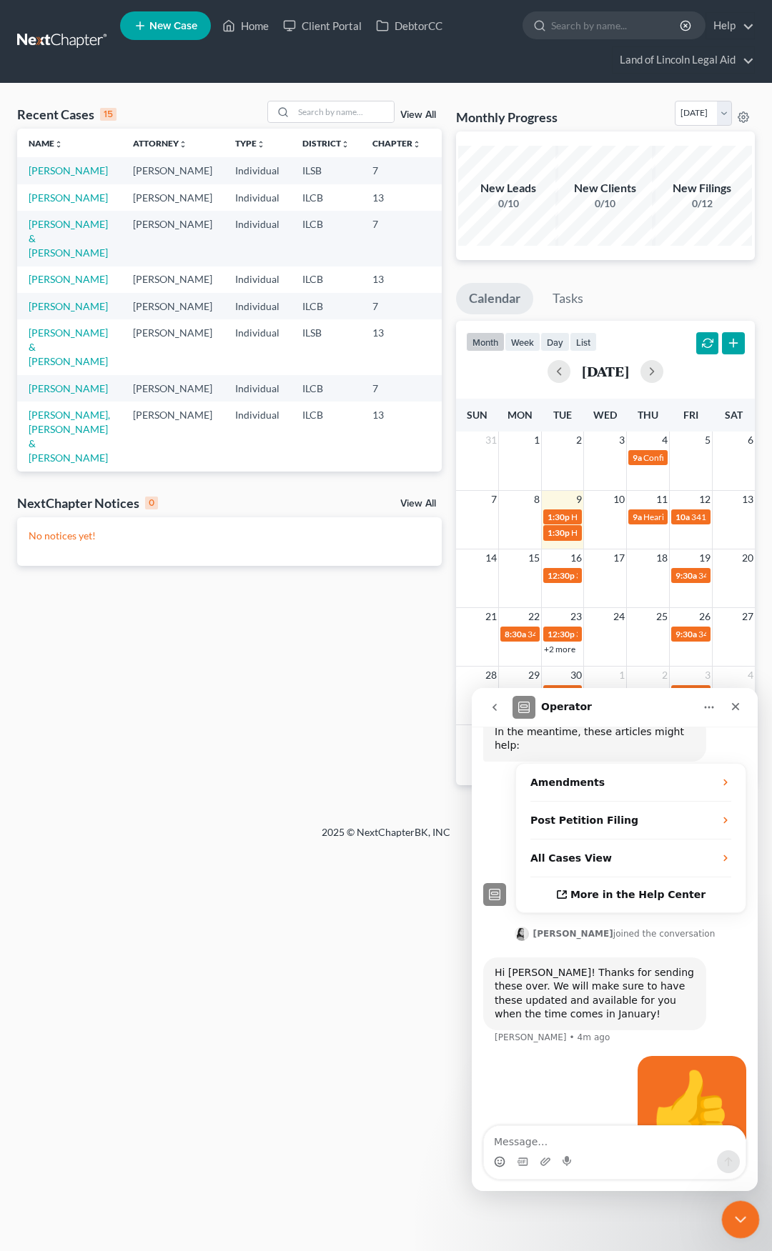
click at [738, 1210] on icon "Close Intercom Messenger" at bounding box center [738, 1217] width 17 height 17
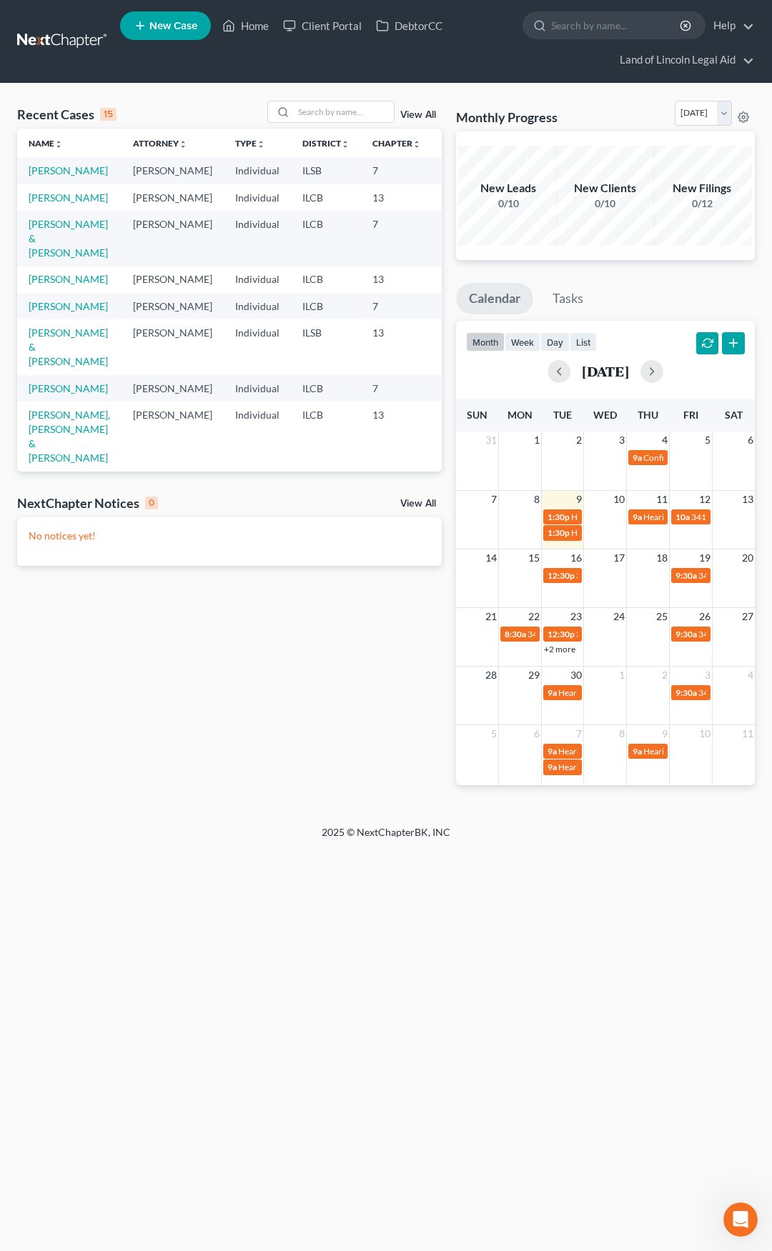
click at [59, 41] on link at bounding box center [62, 42] width 91 height 26
